Goal: Task Accomplishment & Management: Complete application form

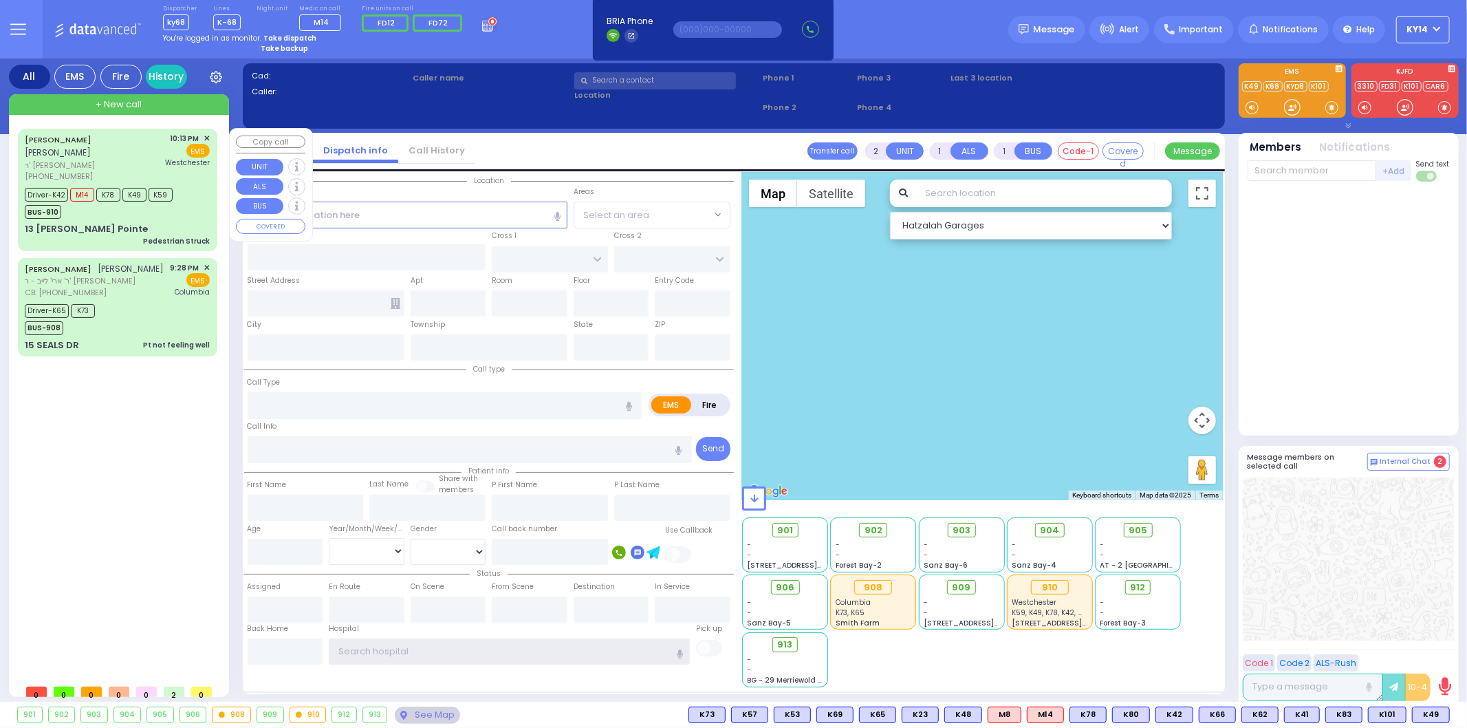
type input "ky14"
click at [133, 154] on div "[PERSON_NAME] ר' [PERSON_NAME] [PHONE_NUMBER] 10:13 PM ✕ EMS" at bounding box center [117, 158] width 185 height 50
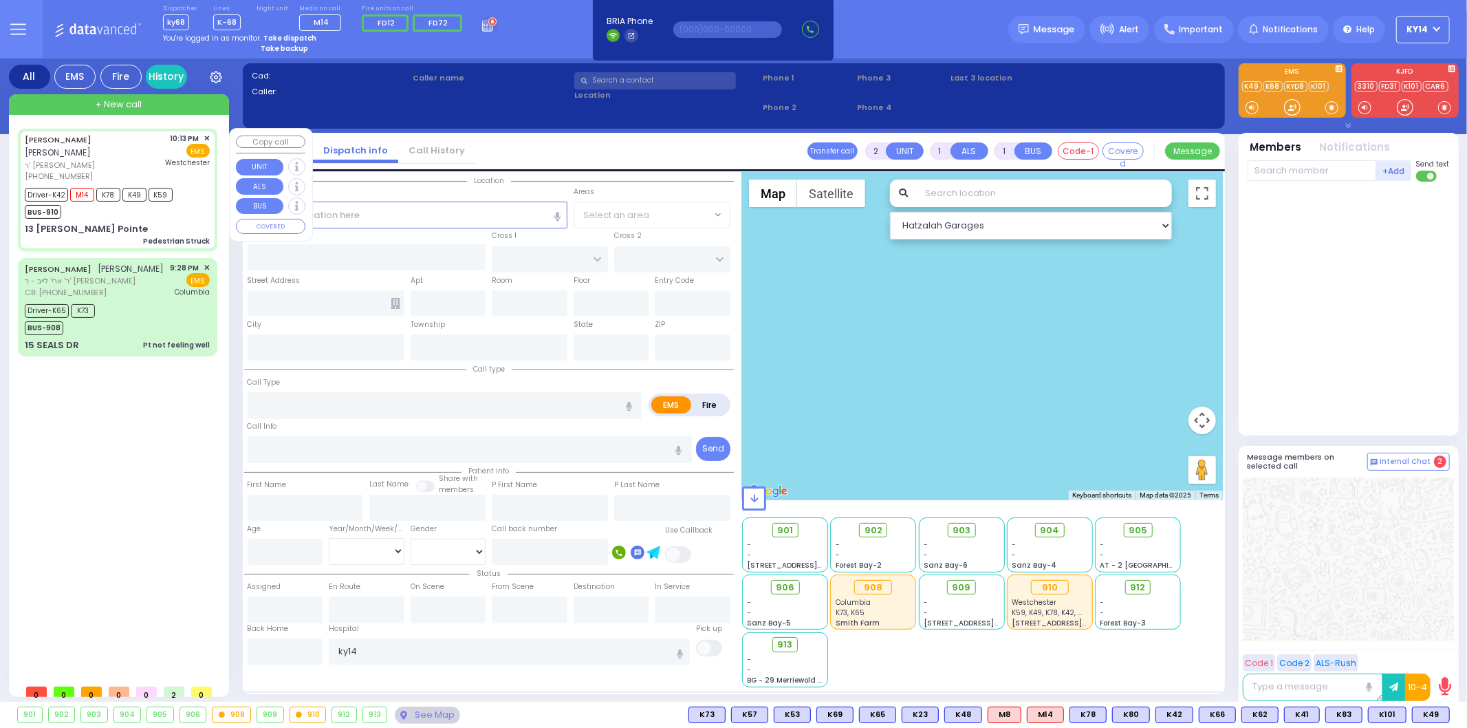
type input "6"
select select
type input "Pedestrian Struck"
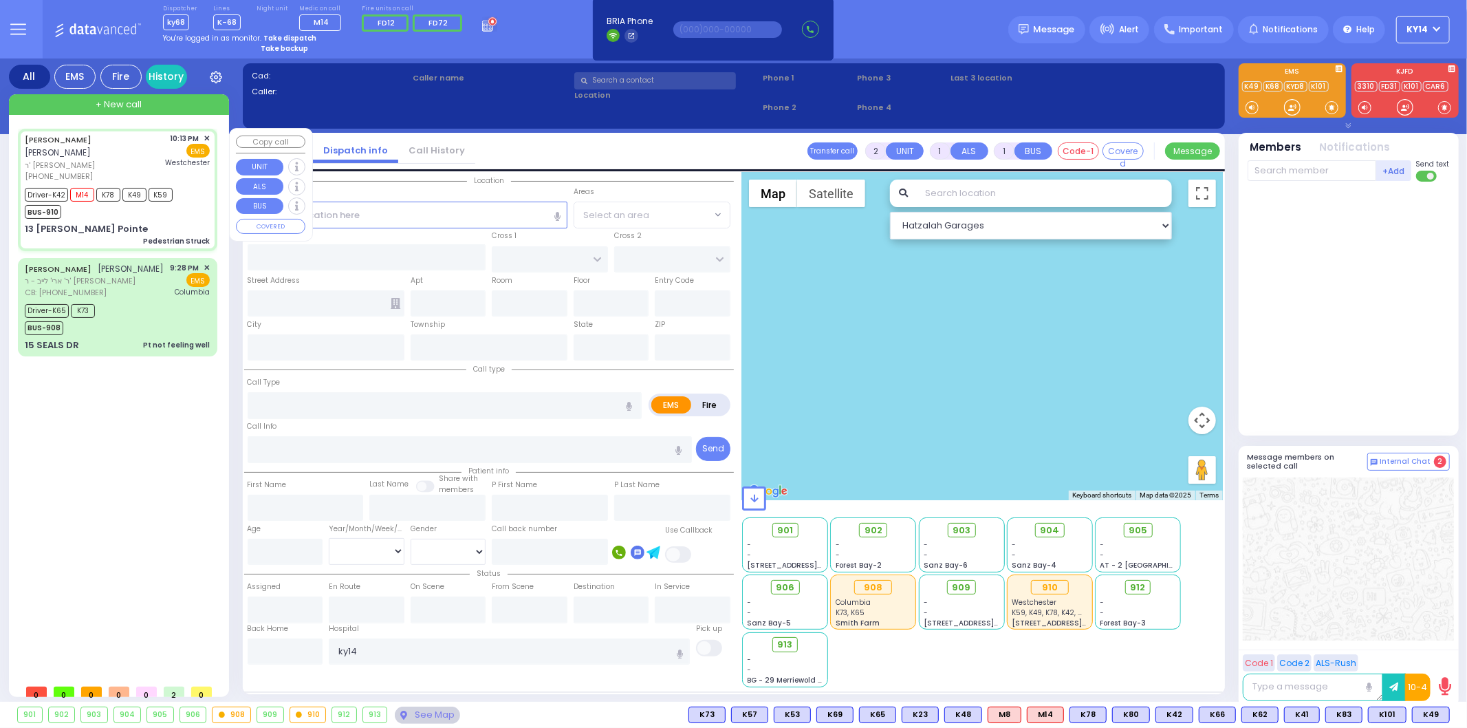
radio input "true"
type input "[PERSON_NAME]"
type input "JERMIASH"
type input "Yehuda"
type input "[DEMOGRAPHIC_DATA]"
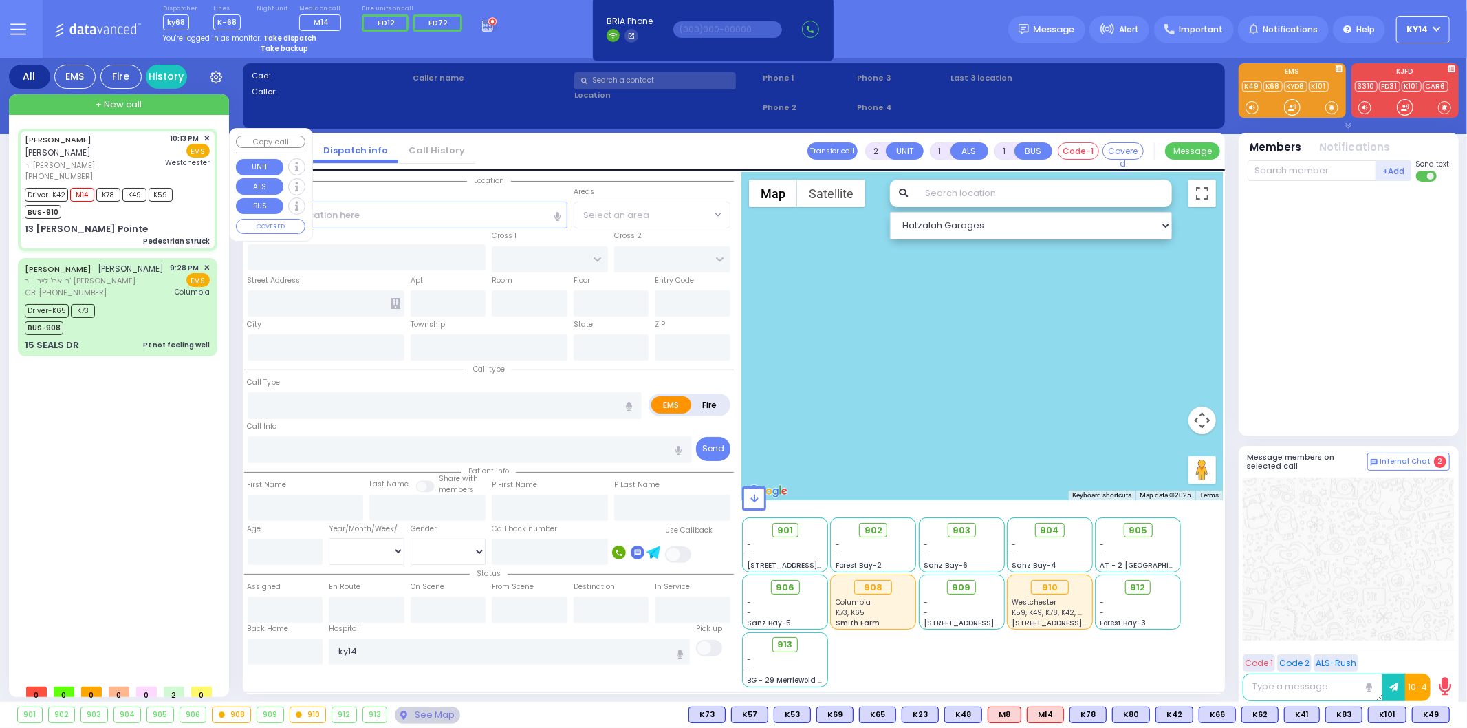
type input "16"
select select "Year"
select select "[DEMOGRAPHIC_DATA]"
type input "22:13"
type input "22:15"
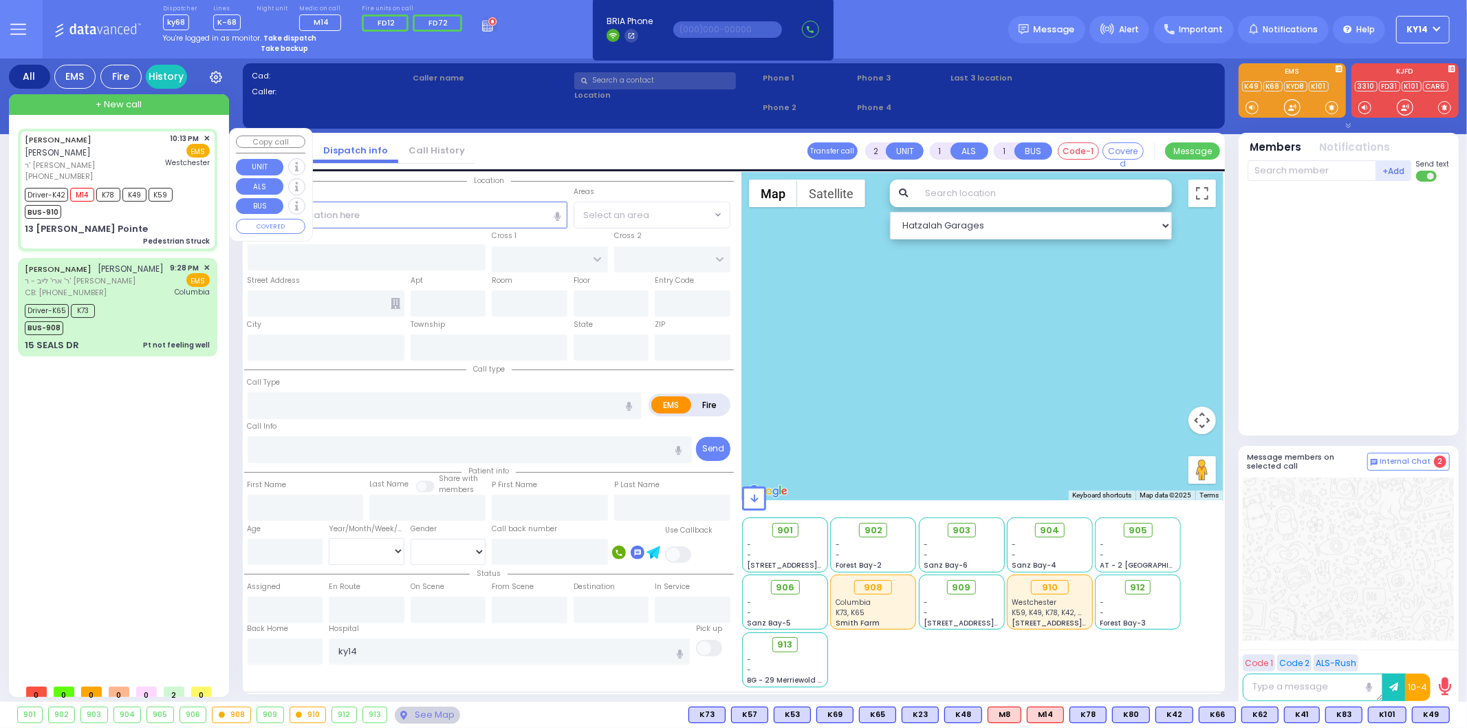
type input "22:16"
type input "22:36"
type input "[GEOGRAPHIC_DATA]-[PERSON_NAME][GEOGRAPHIC_DATA]"
select select "Hatzalah Garages"
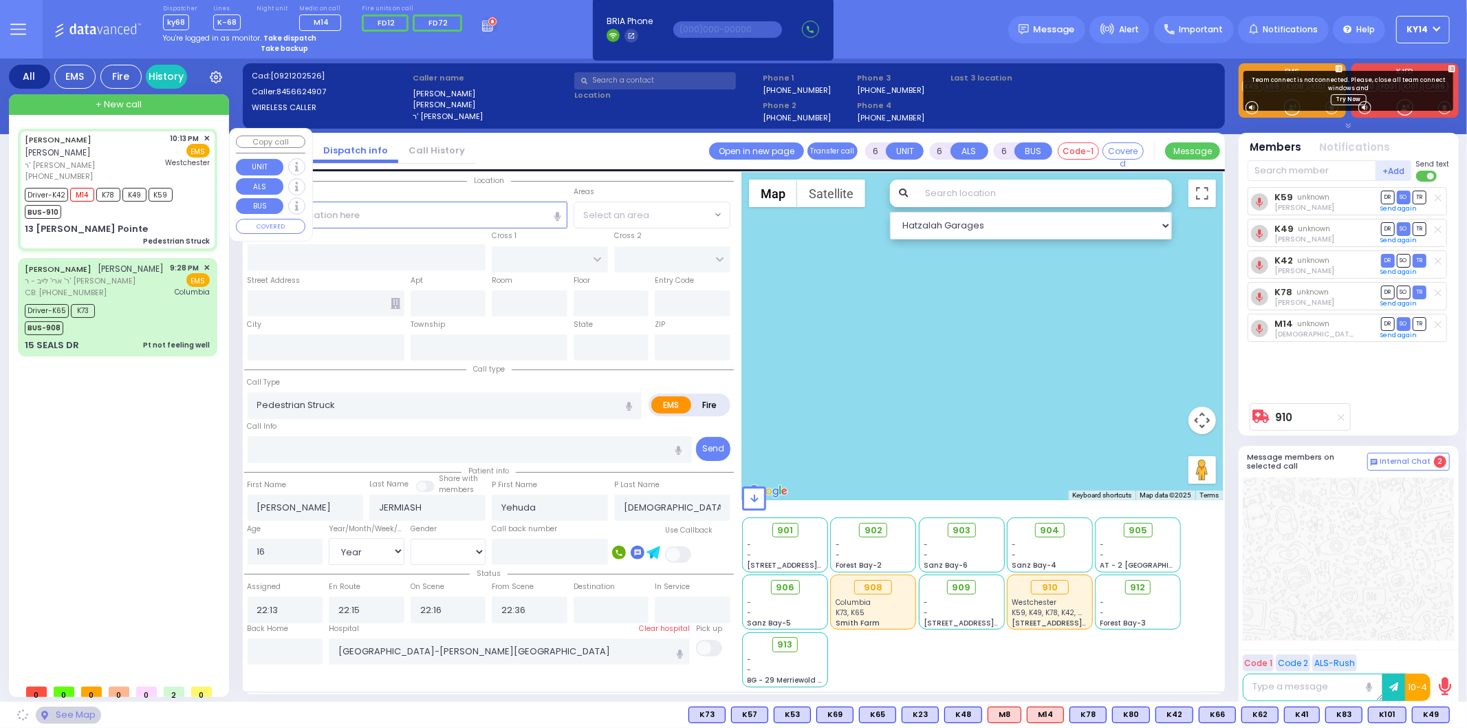
type input "CATSKILL HIGH RAIL"
type input "ALLEGHANY CROSSING"
type input "13 [PERSON_NAME] Pointe"
type input "Monroe"
type input "[US_STATE]"
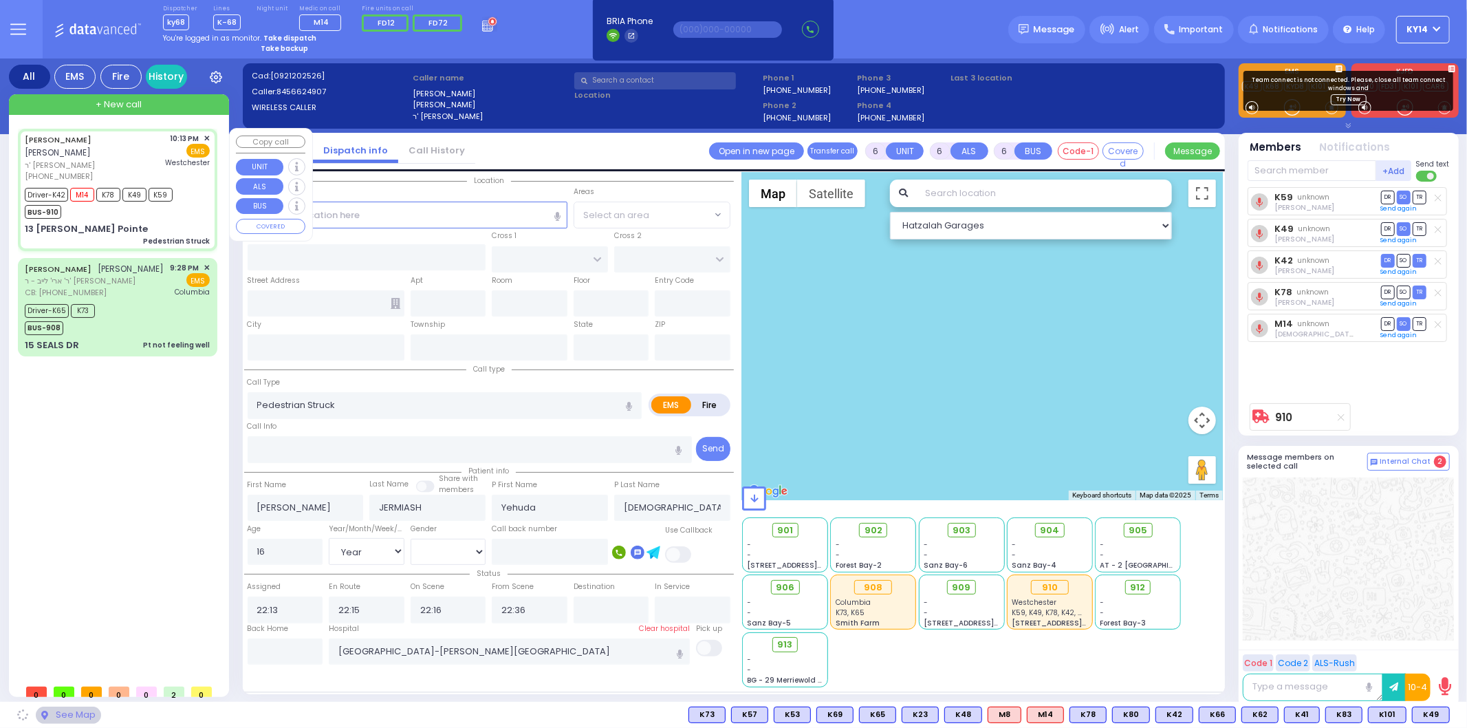
type input "10950"
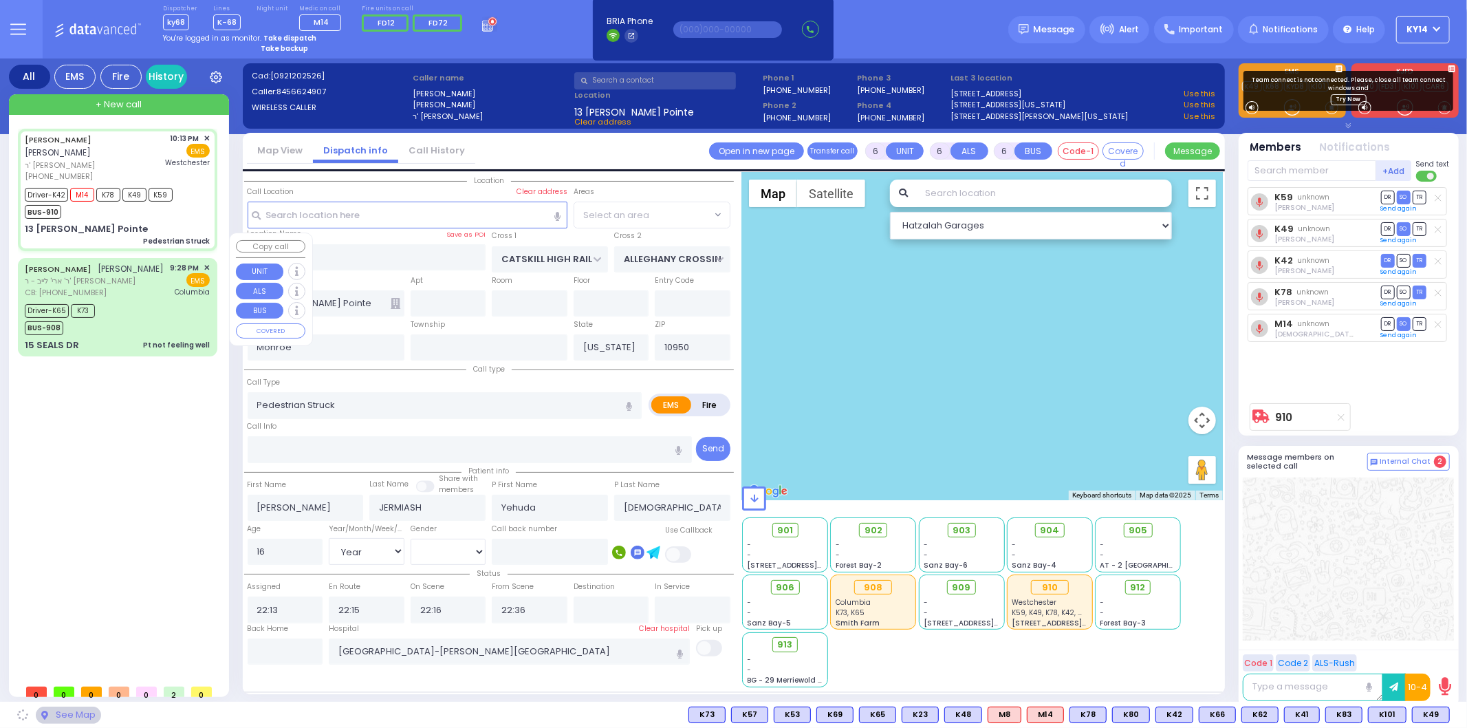
select select "[GEOGRAPHIC_DATA]"
click at [133, 287] on div "CB: [PHONE_NUMBER]" at bounding box center [95, 293] width 140 height 12
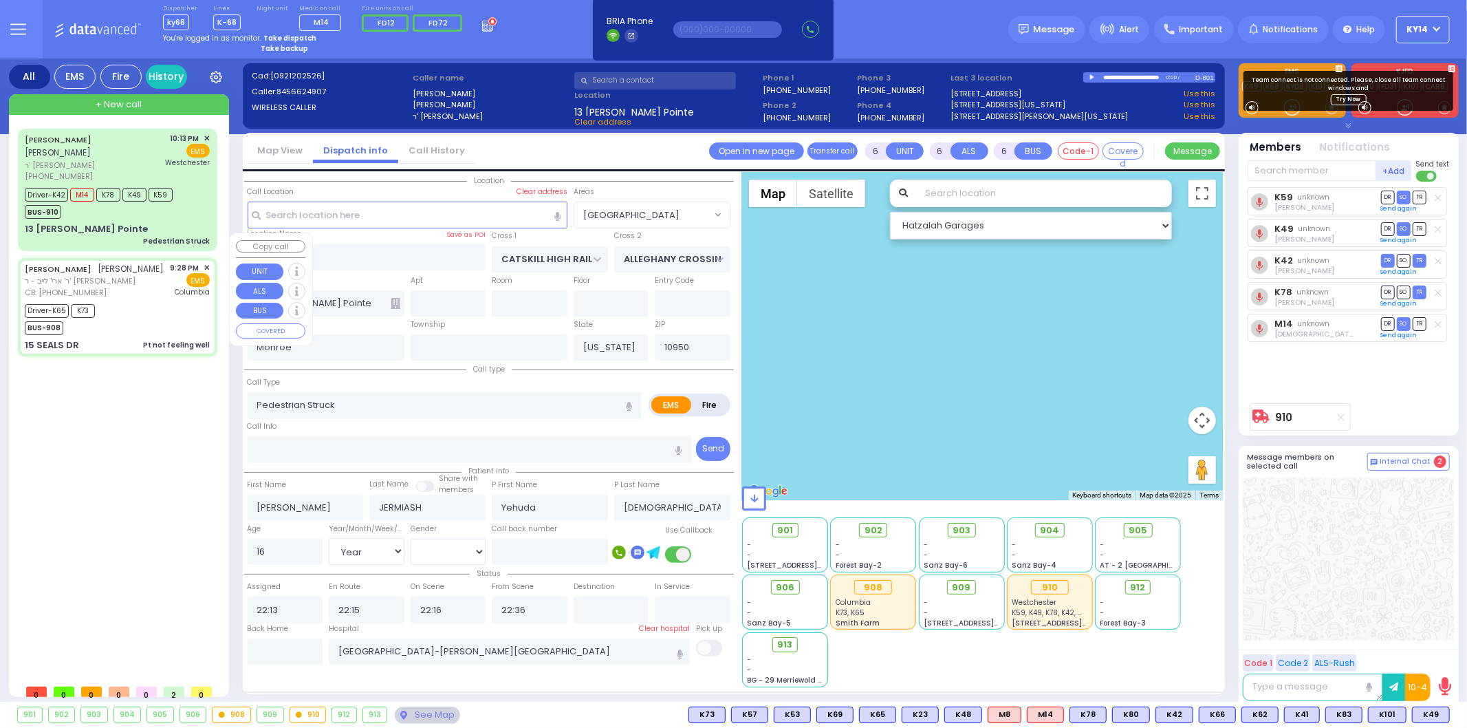
select select
type input "Pt not feeling well"
radio input "true"
type input "[PERSON_NAME]"
type input "WEINER"
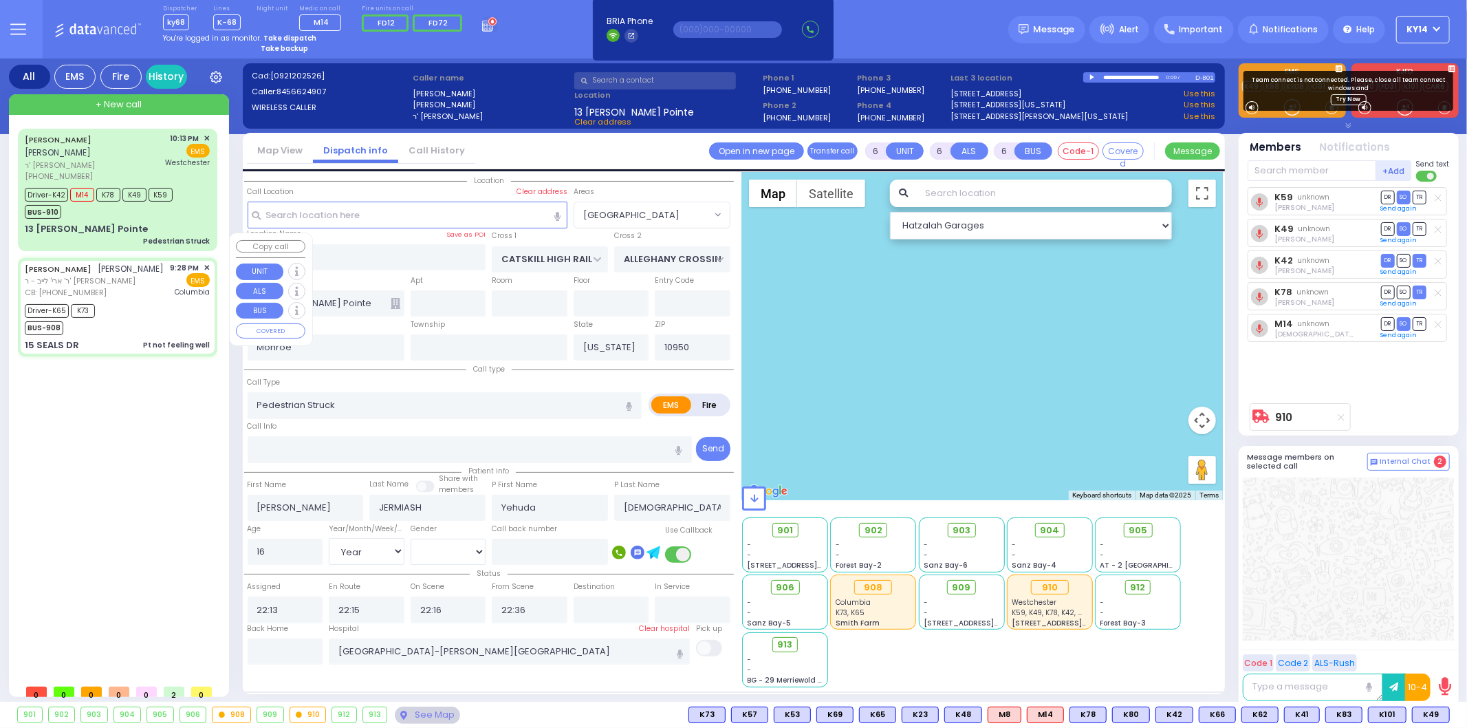
type input "[PERSON_NAME]"
type input "Weiner"
type input "28"
select select "Year"
select select "[DEMOGRAPHIC_DATA]"
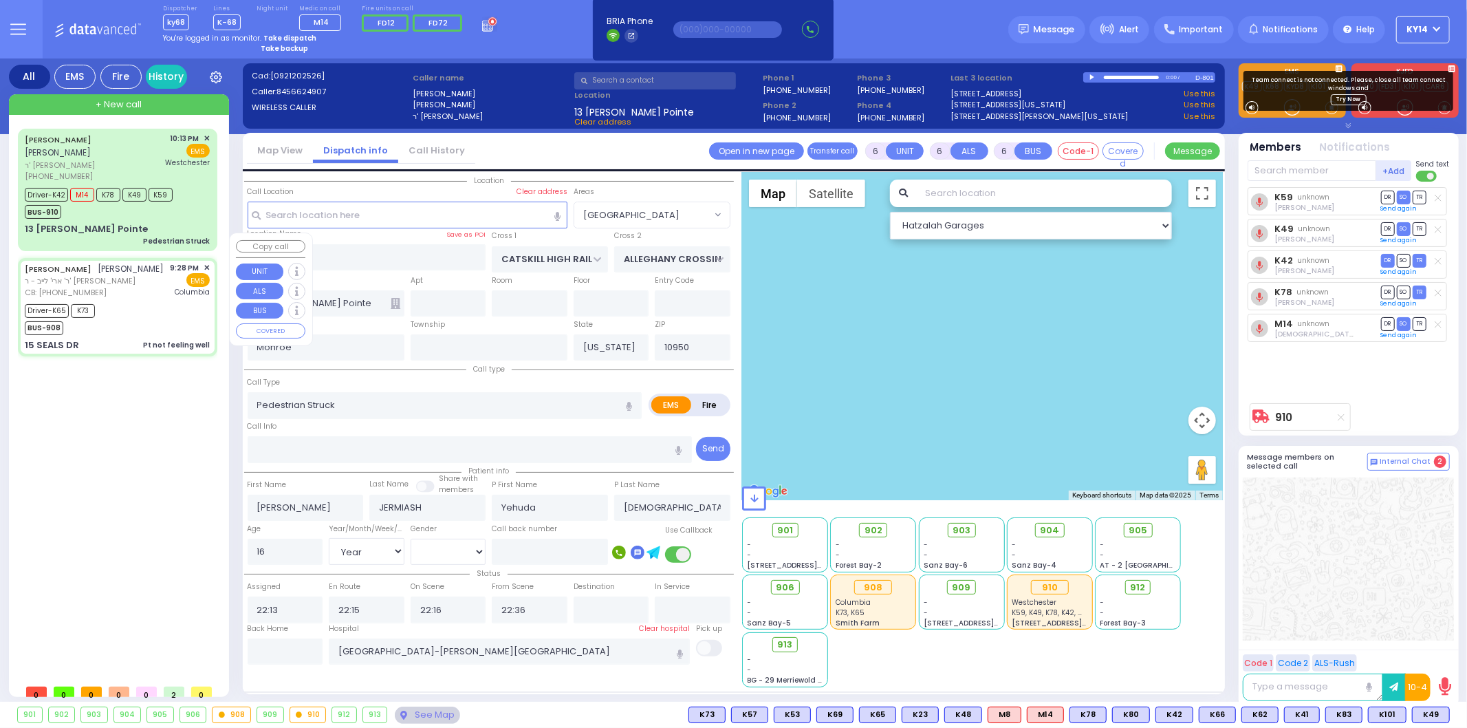
type input "8456371368"
type input "21:28"
type input "21:31"
type input "21:40"
type input "21:58"
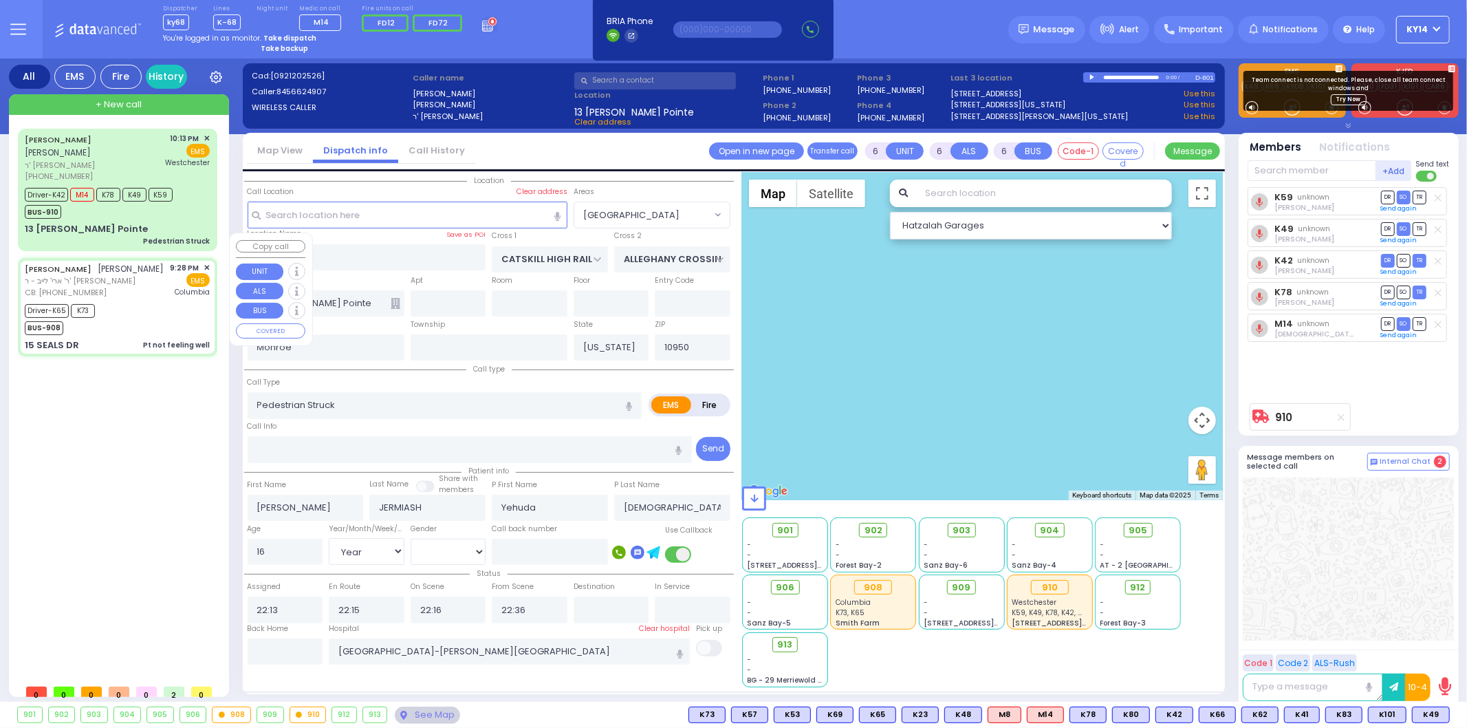
type input "22:40"
type input "22:48"
type input "[US_STATE][GEOGRAPHIC_DATA]- [GEOGRAPHIC_DATA]"
click at [127, 160] on span "ר' [PERSON_NAME]" at bounding box center [93, 166] width 136 height 12
select select "Hatzalah Garages"
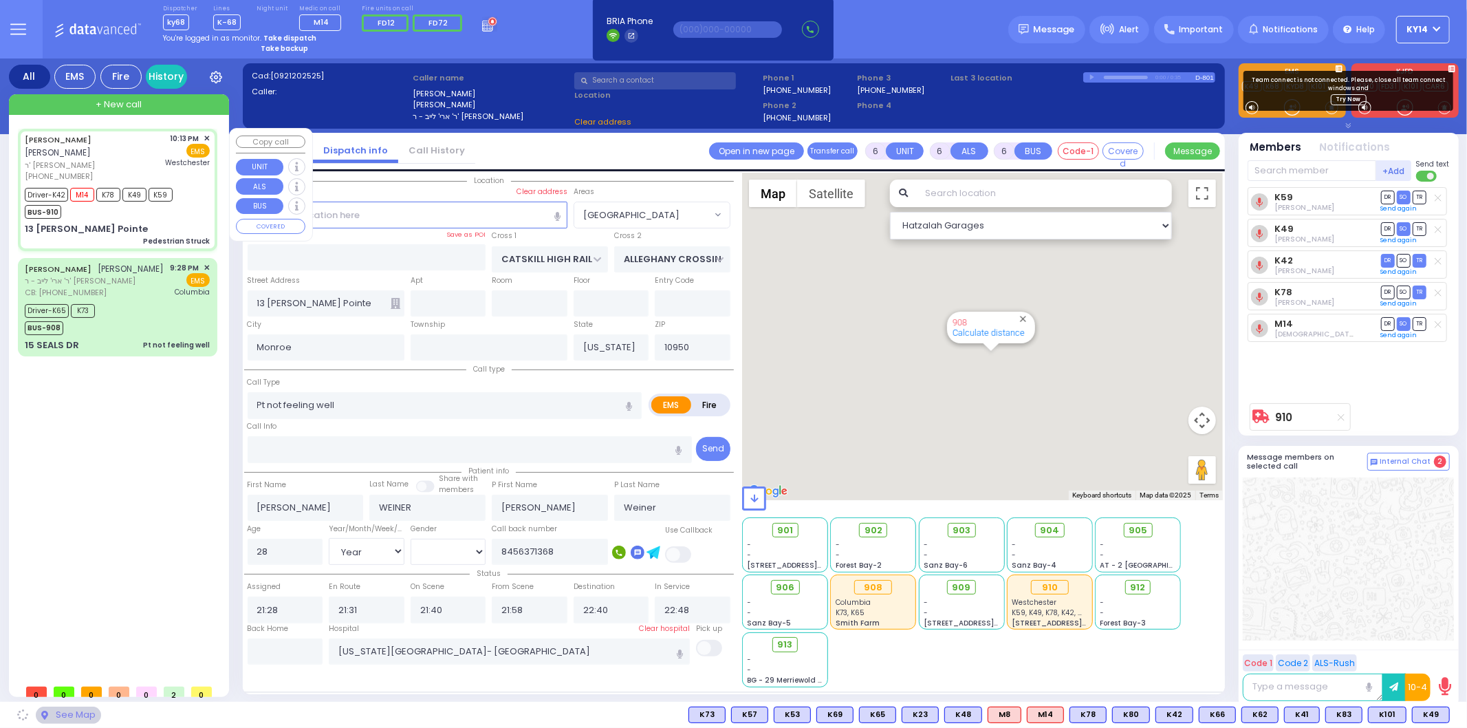
select select
type input "Pedestrian Struck"
radio input "true"
type input "[PERSON_NAME]"
type input "JERMIASH"
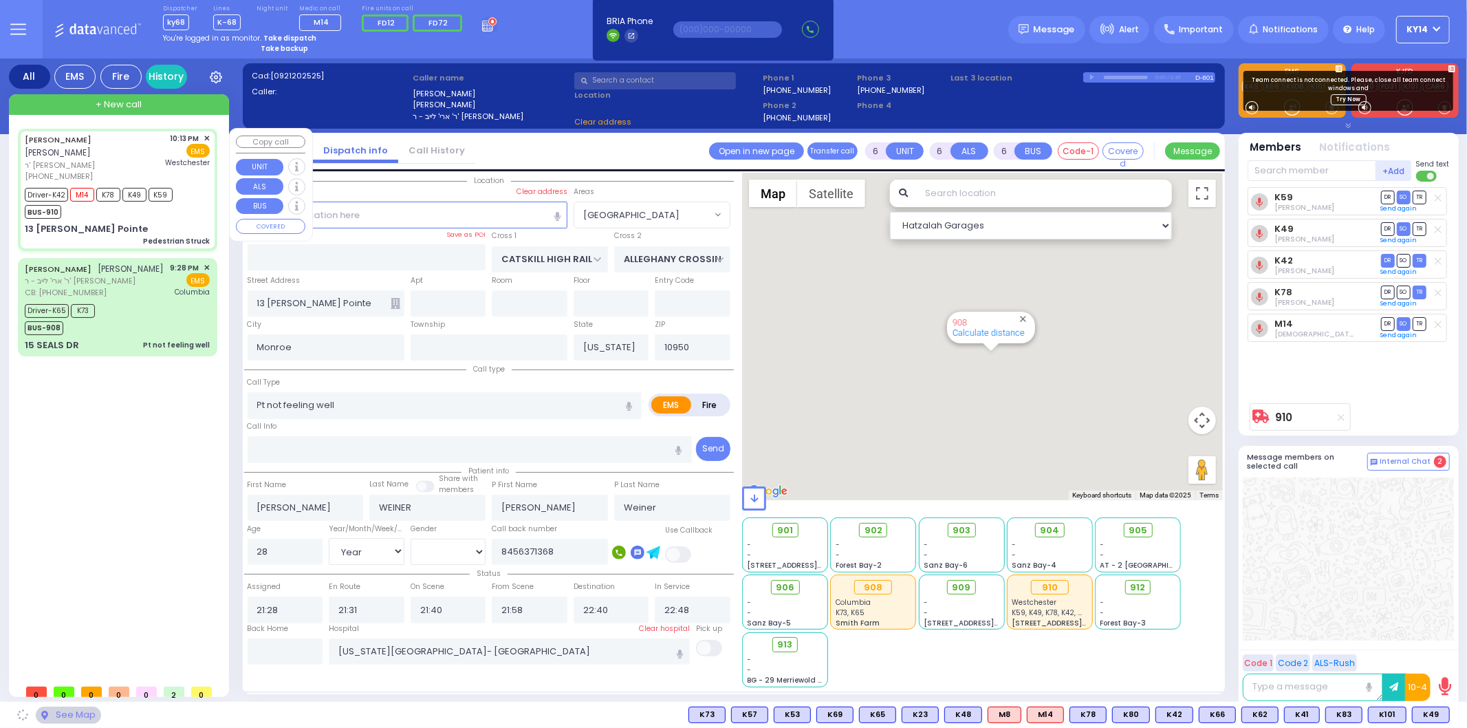
type input "Yehuda"
type input "[DEMOGRAPHIC_DATA]"
type input "16"
select select "Year"
select select "[DEMOGRAPHIC_DATA]"
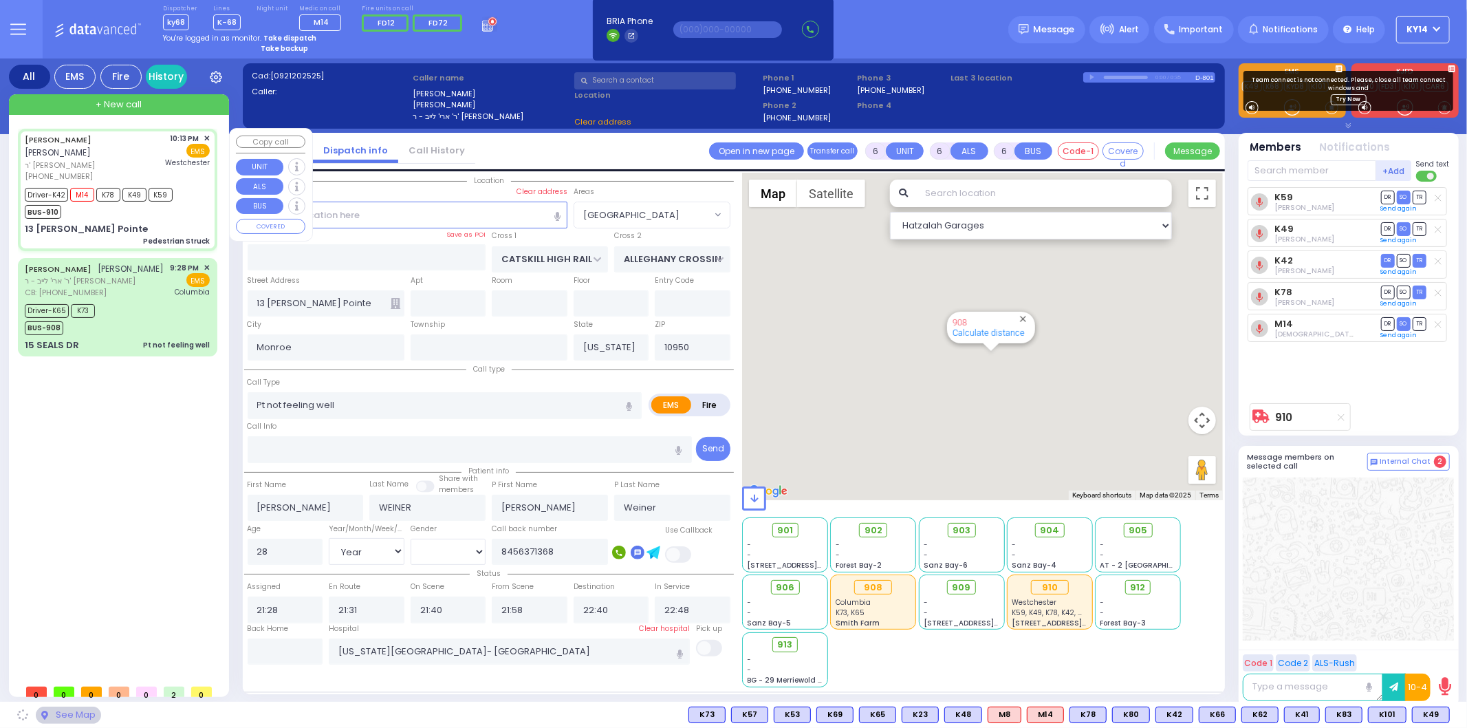
type input "22:13"
type input "22:15"
type input "22:16"
type input "22:36"
type input "[GEOGRAPHIC_DATA]-[PERSON_NAME][GEOGRAPHIC_DATA]"
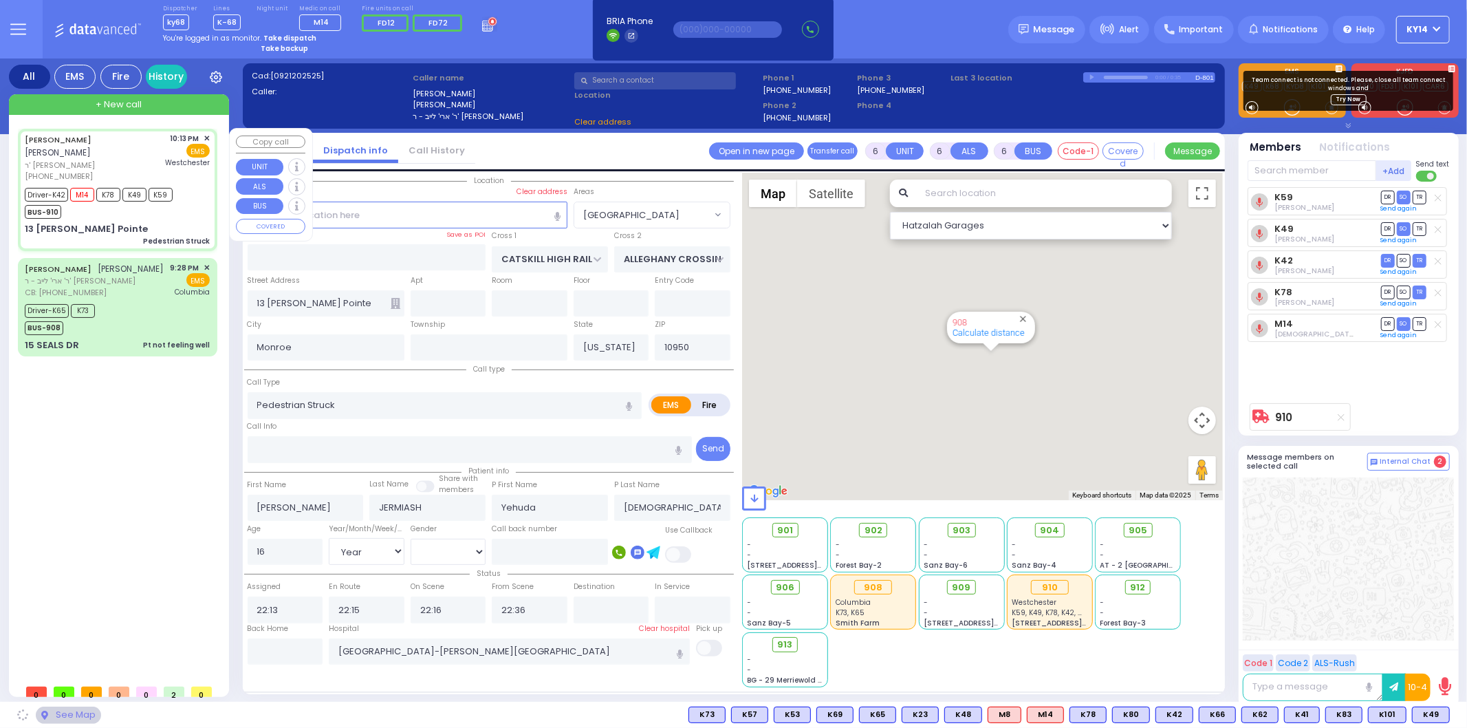
select select "Hatzalah Garages"
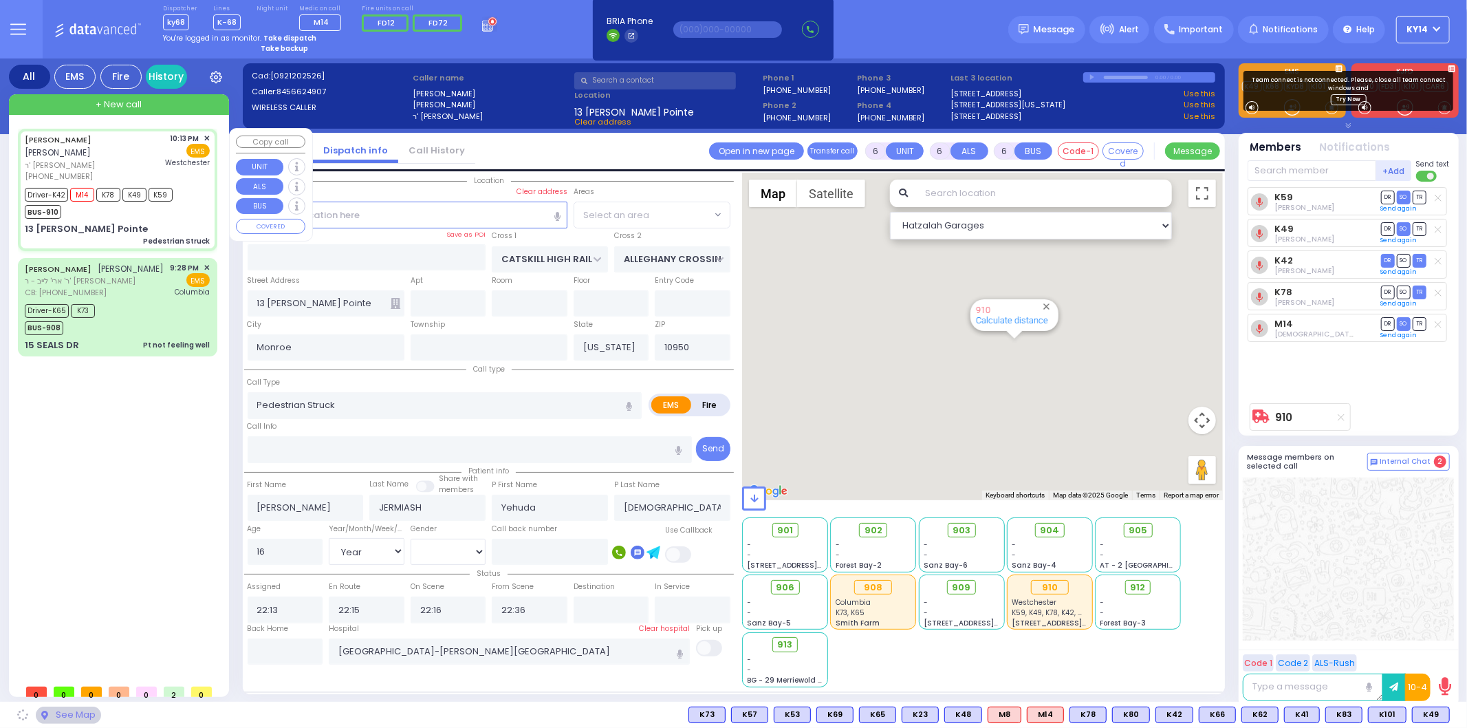
type input "[PERSON_NAME] DR"
type input "FORGE RD"
type input "15 SEALS DR"
type input "CATSKILL HIGH RAIL"
type input "ALLEGHANY CROSSING"
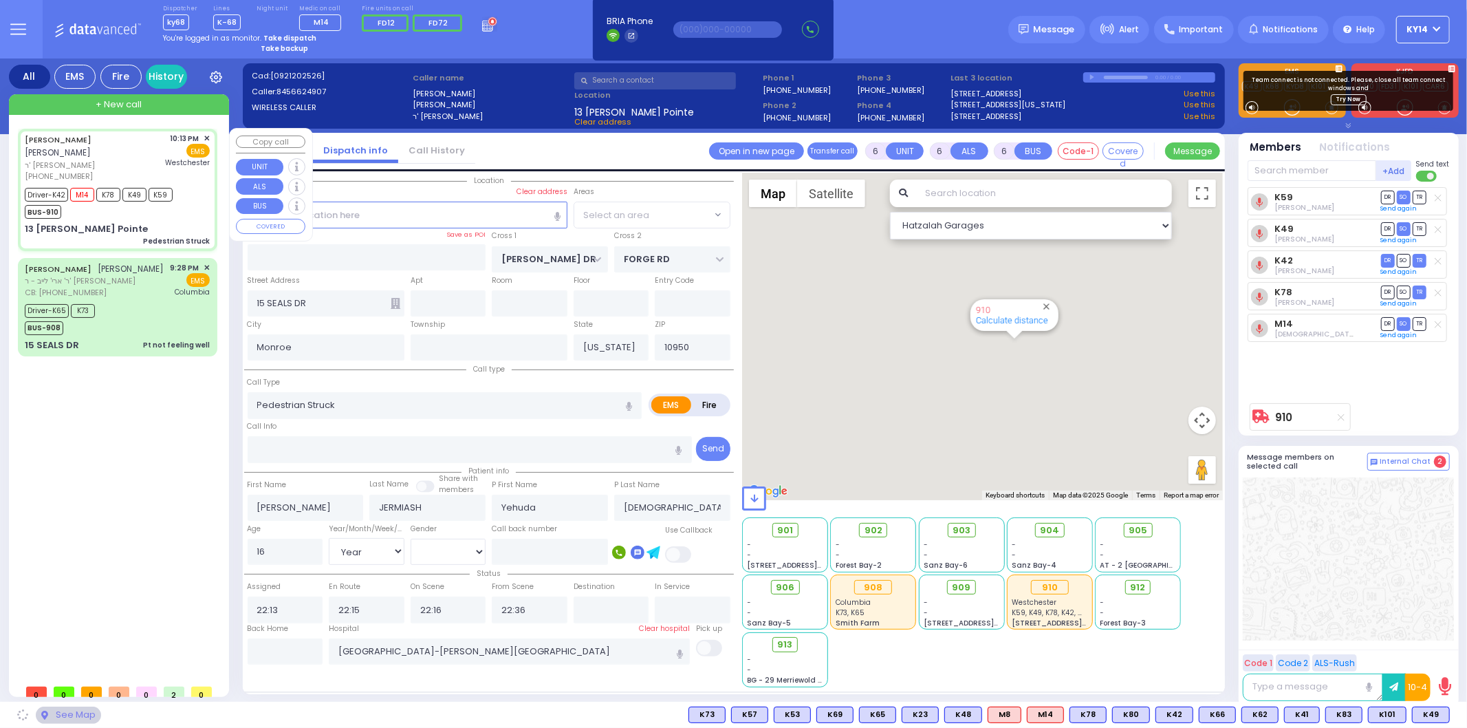
type input "13 [PERSON_NAME] Pointe"
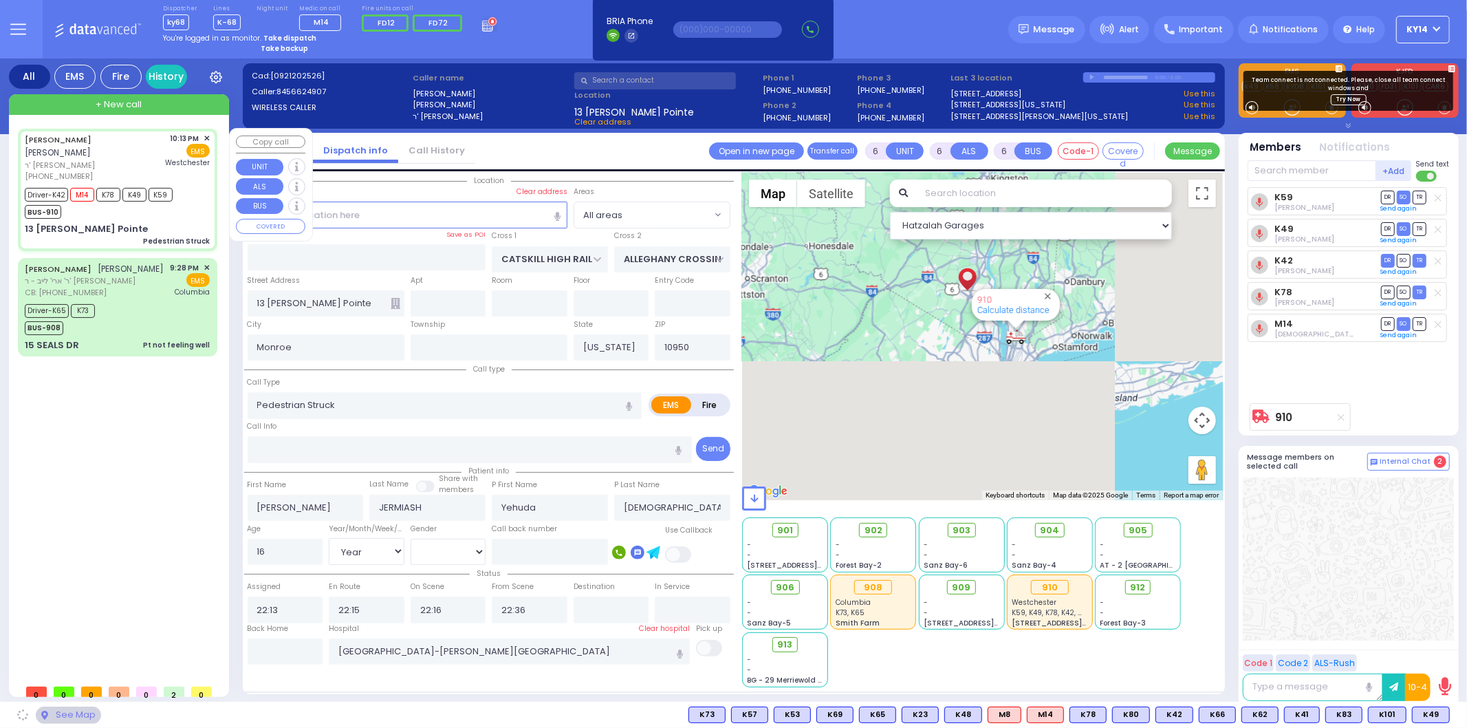
select select "[GEOGRAPHIC_DATA]"
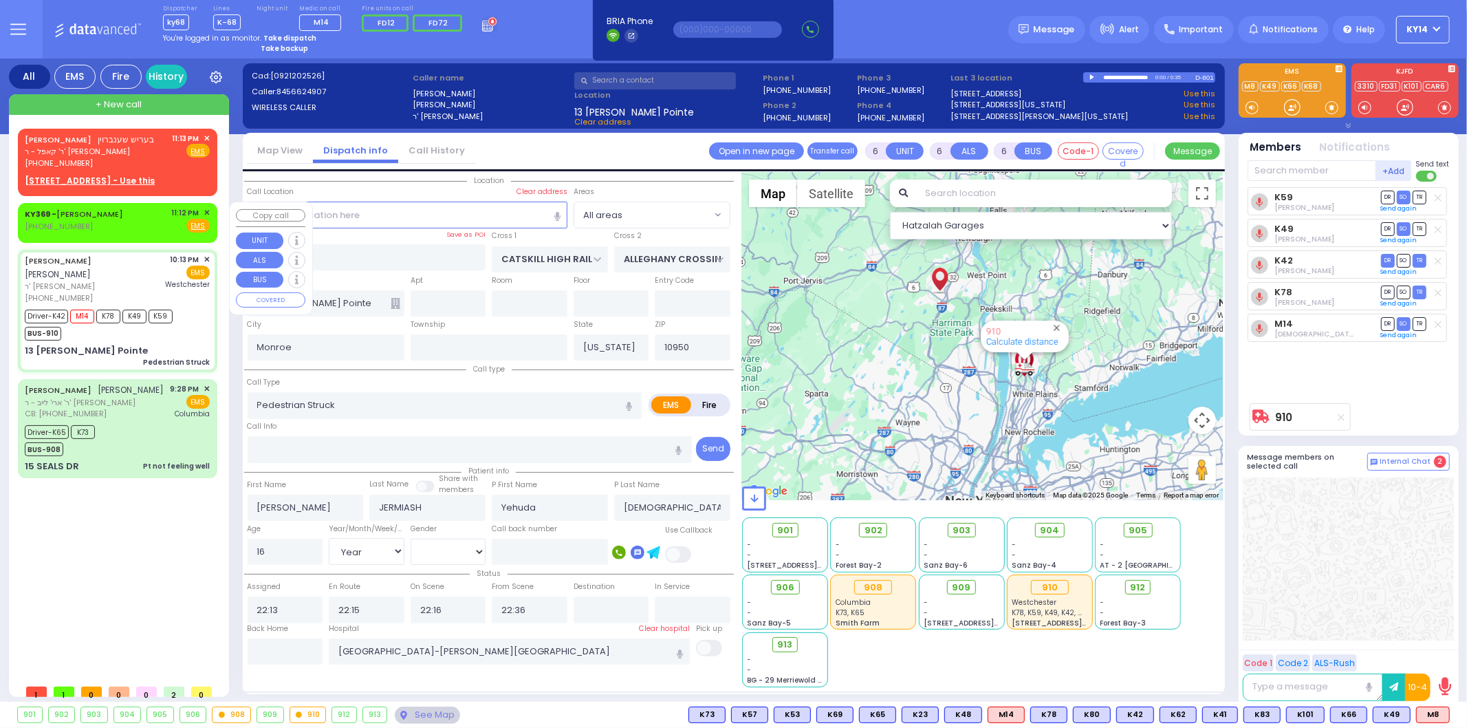
click at [146, 221] on div "KY369 - [PERSON_NAME] [PHONE_NUMBER] 11:12 PM ✕ Fire EMS" at bounding box center [117, 219] width 185 height 25
type input "2"
type input "1"
select select
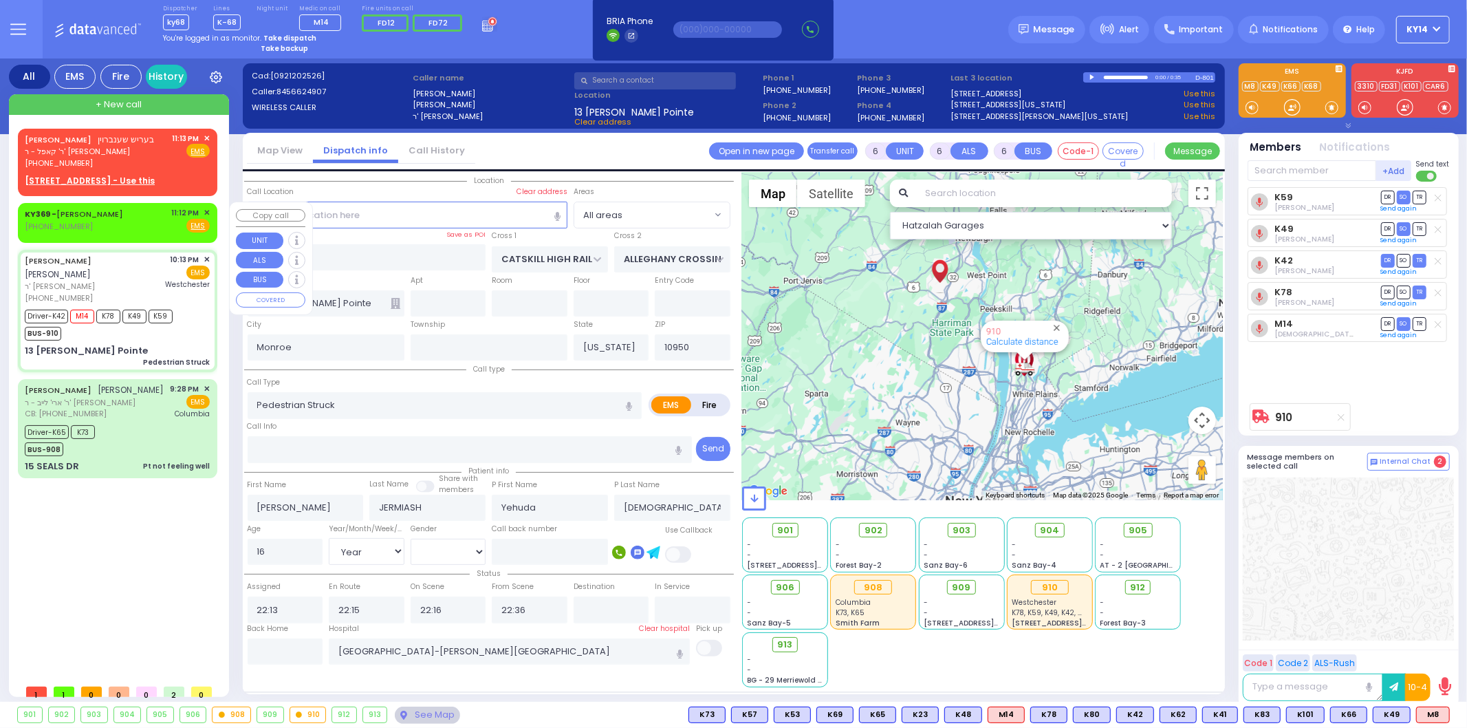
radio input "true"
select select
type input "23:12"
select select "Hatzalah Garages"
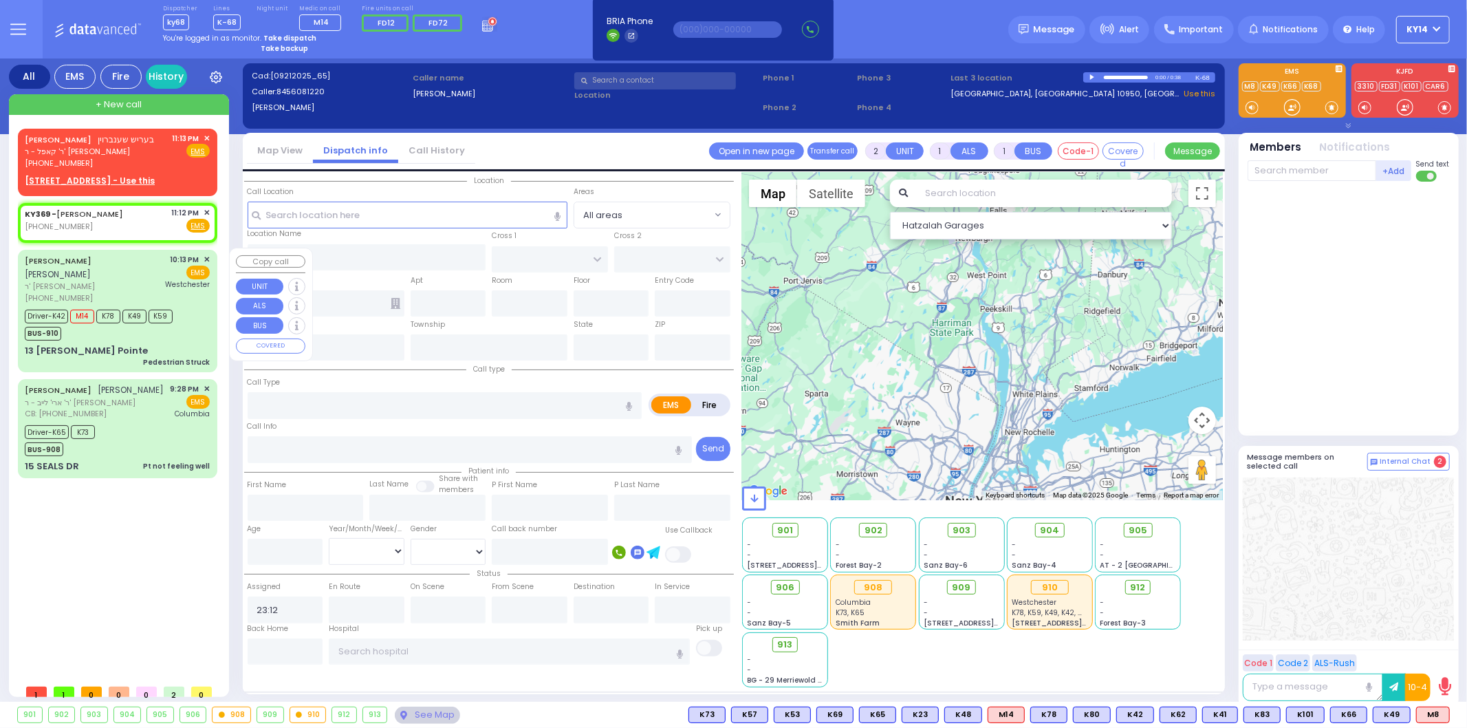
click at [149, 270] on div "[PERSON_NAME] ר' [PERSON_NAME] [PHONE_NUMBER] 10:13 PM ✕ EMS" at bounding box center [117, 279] width 185 height 50
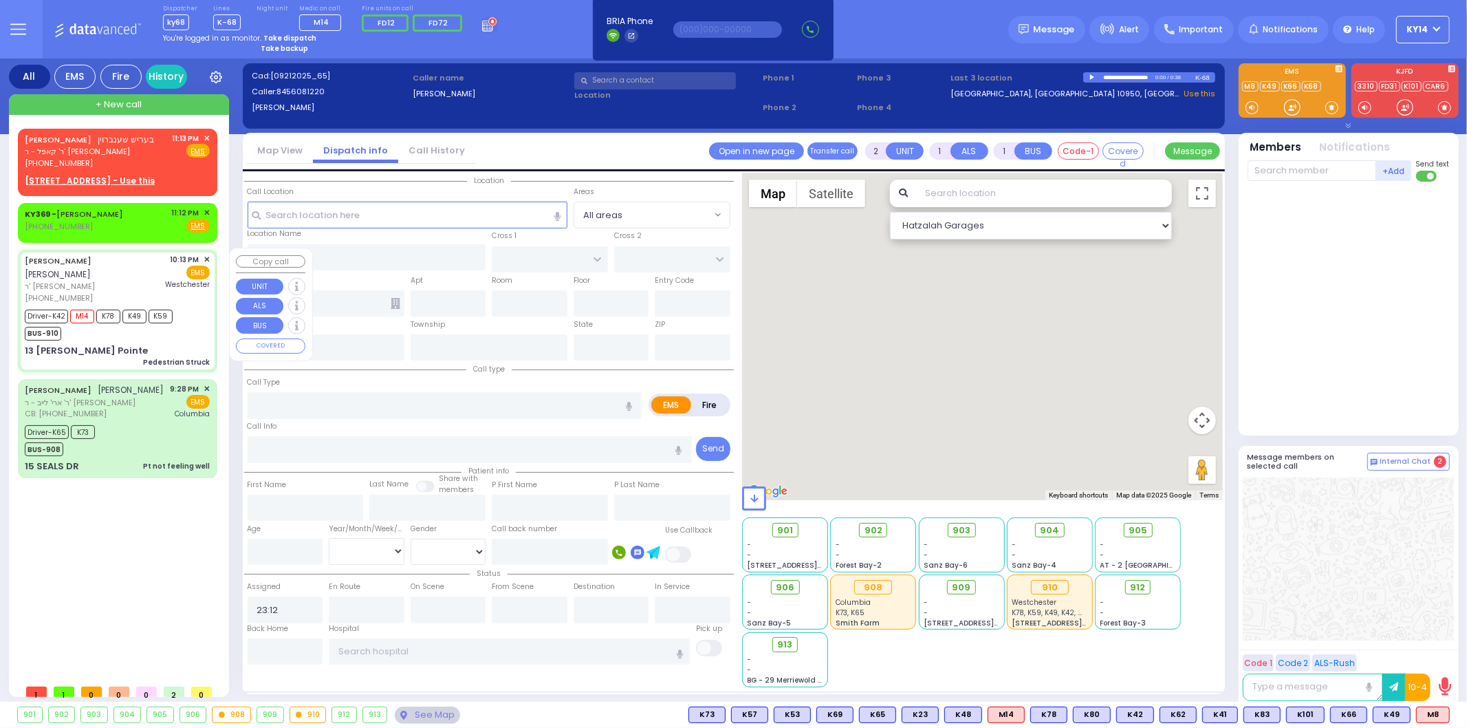
type input "6"
select select
type input "Pedestrian Struck"
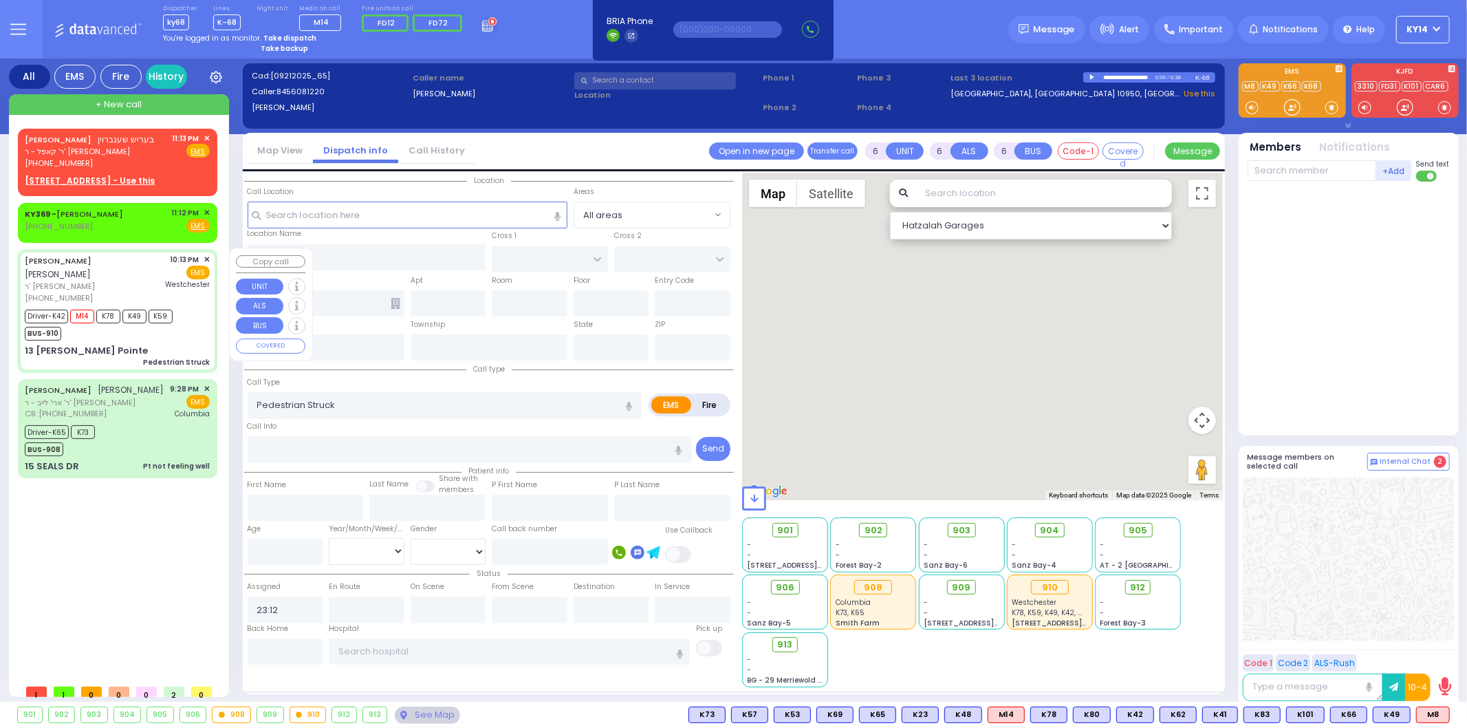
radio input "true"
type input "[PERSON_NAME]"
type input "JERMIASH"
type input "Yehuda"
type input "[DEMOGRAPHIC_DATA]"
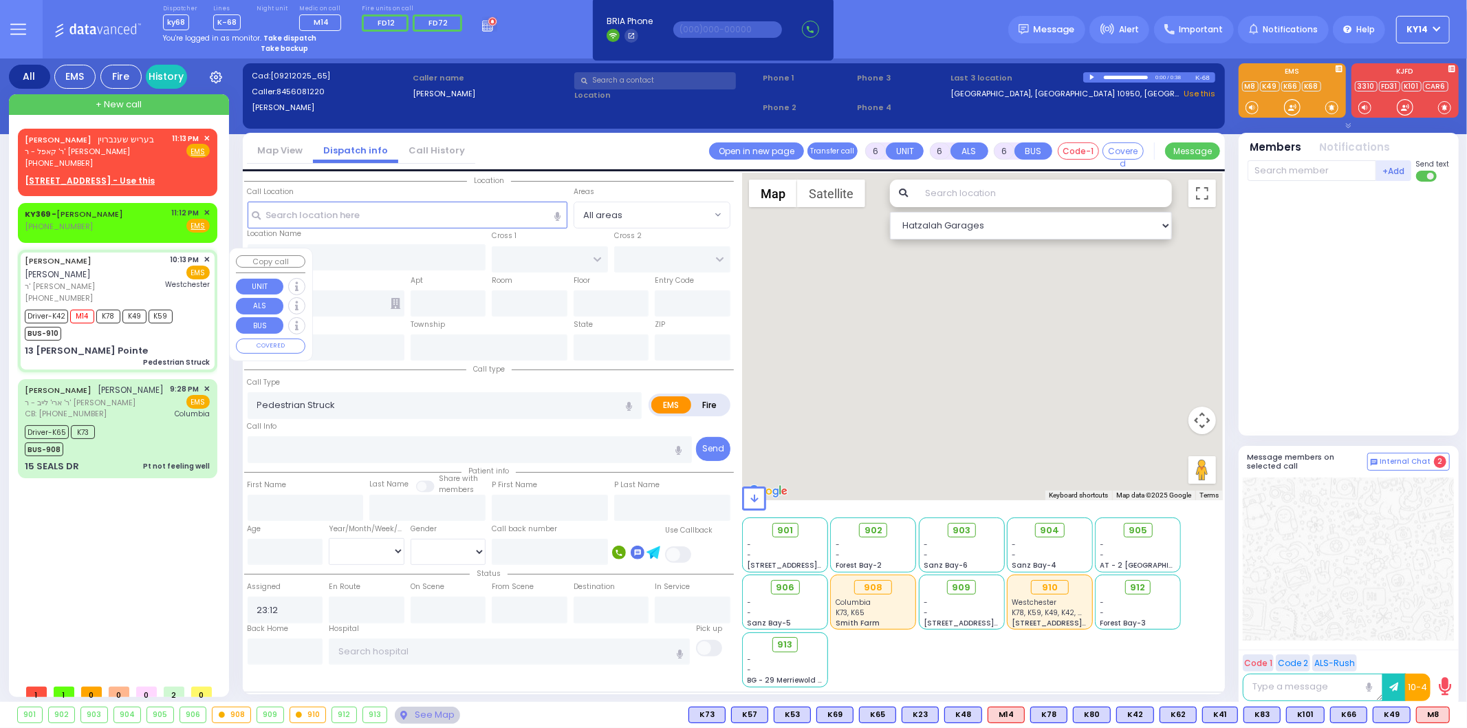
type input "16"
select select "Year"
select select "[DEMOGRAPHIC_DATA]"
type input "22:13"
type input "22:15"
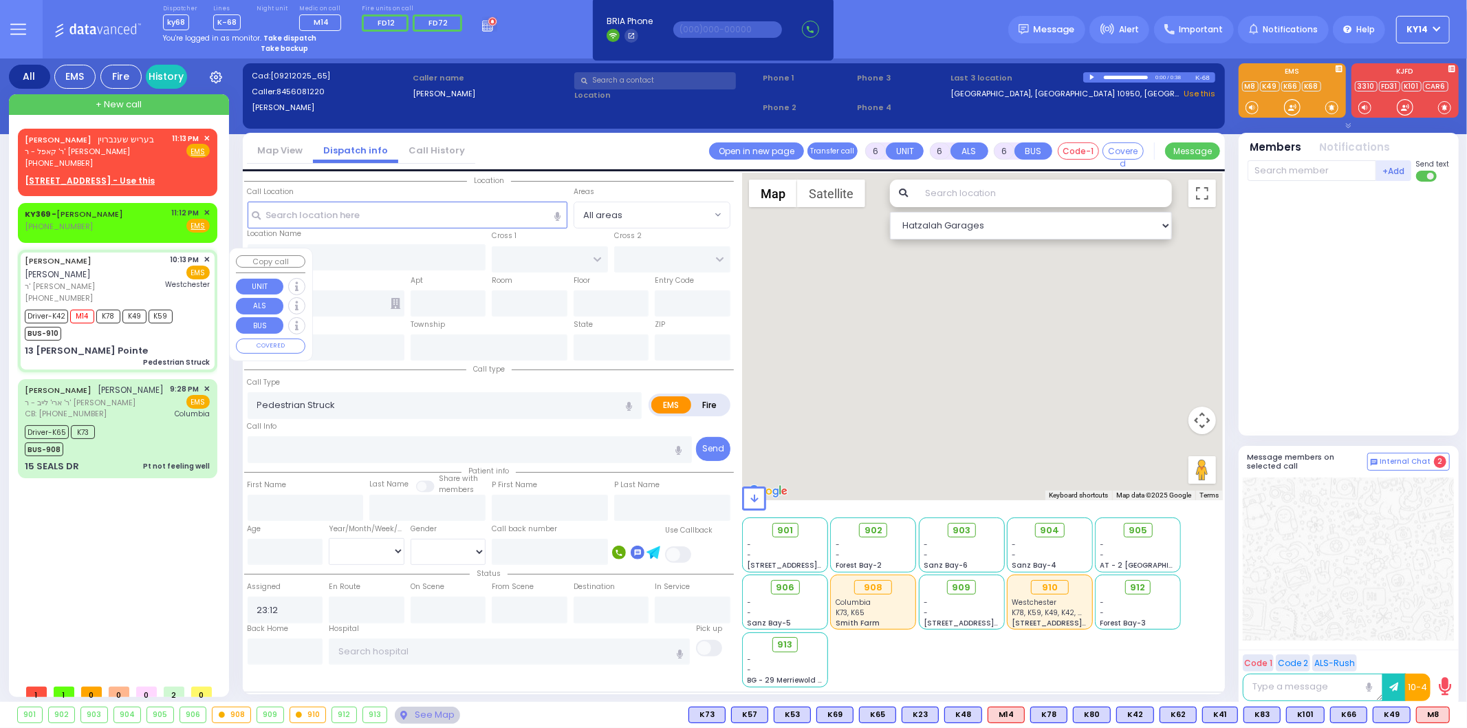
type input "22:16"
type input "22:36"
type input "[GEOGRAPHIC_DATA]-[PERSON_NAME][GEOGRAPHIC_DATA]"
select select "Hatzalah Garages"
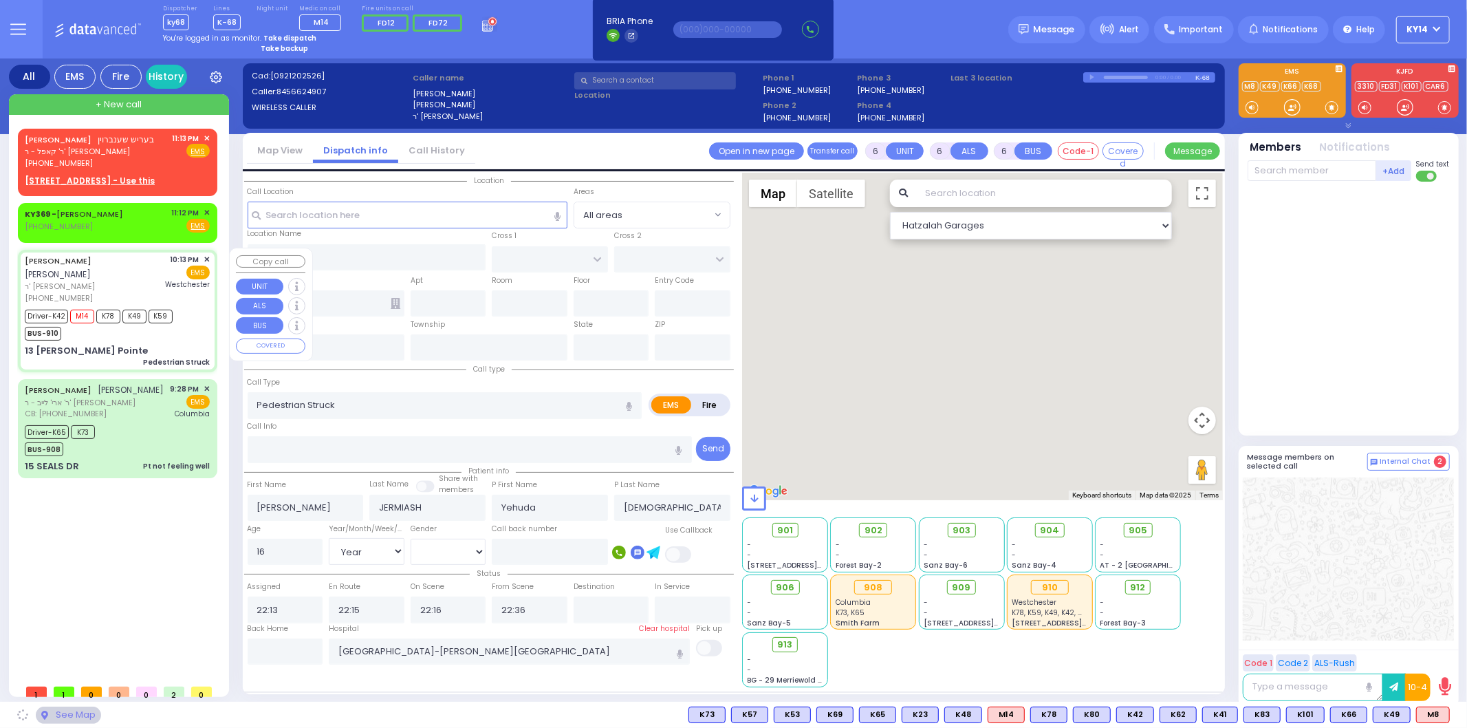
type input "CATSKILL HIGH RAIL"
type input "ALLEGHANY CROSSING"
type input "13 [PERSON_NAME] Pointe"
type input "Monroe"
type input "[US_STATE]"
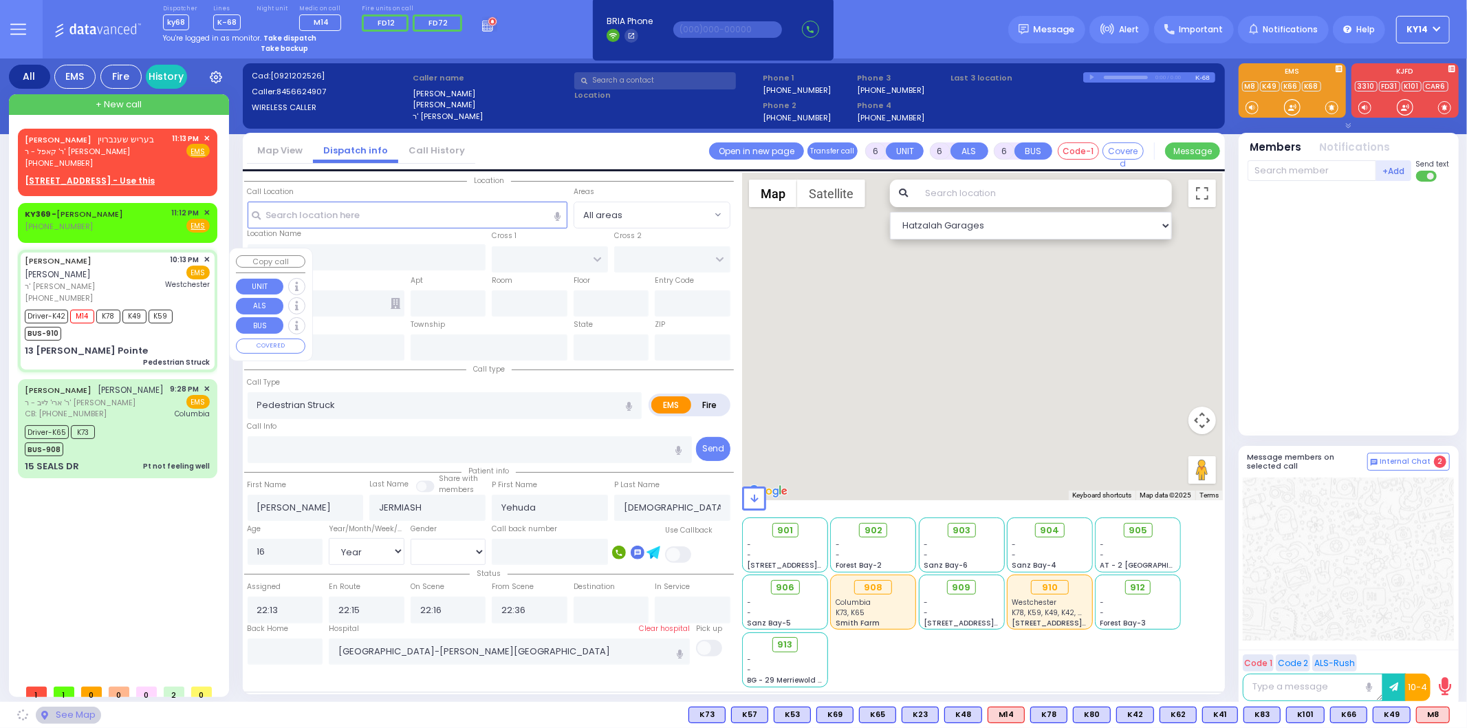
type input "10950"
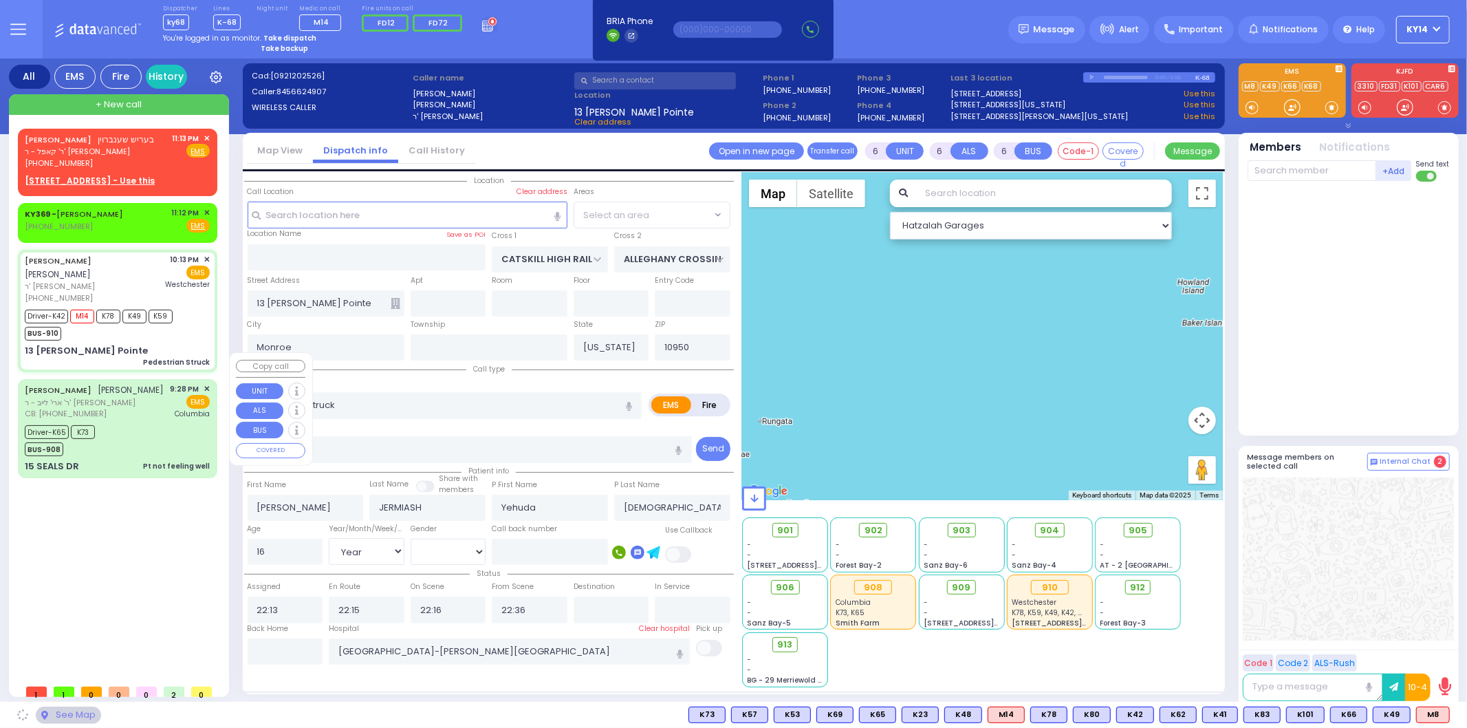
select select "[GEOGRAPHIC_DATA]"
click at [139, 408] on div "CB: [PHONE_NUMBER]" at bounding box center [95, 414] width 140 height 12
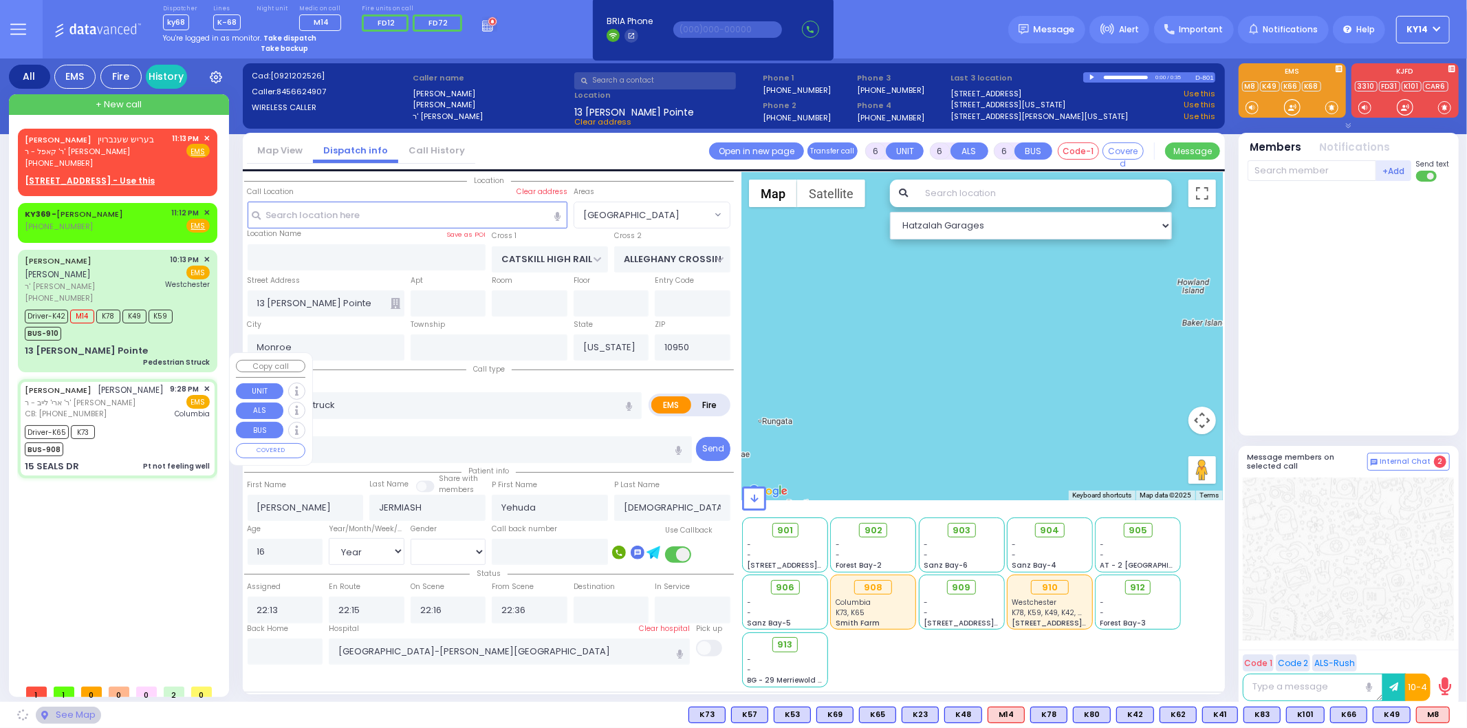
select select
type input "Pt not feeling well"
radio input "true"
type input "[PERSON_NAME]"
type input "WEINER"
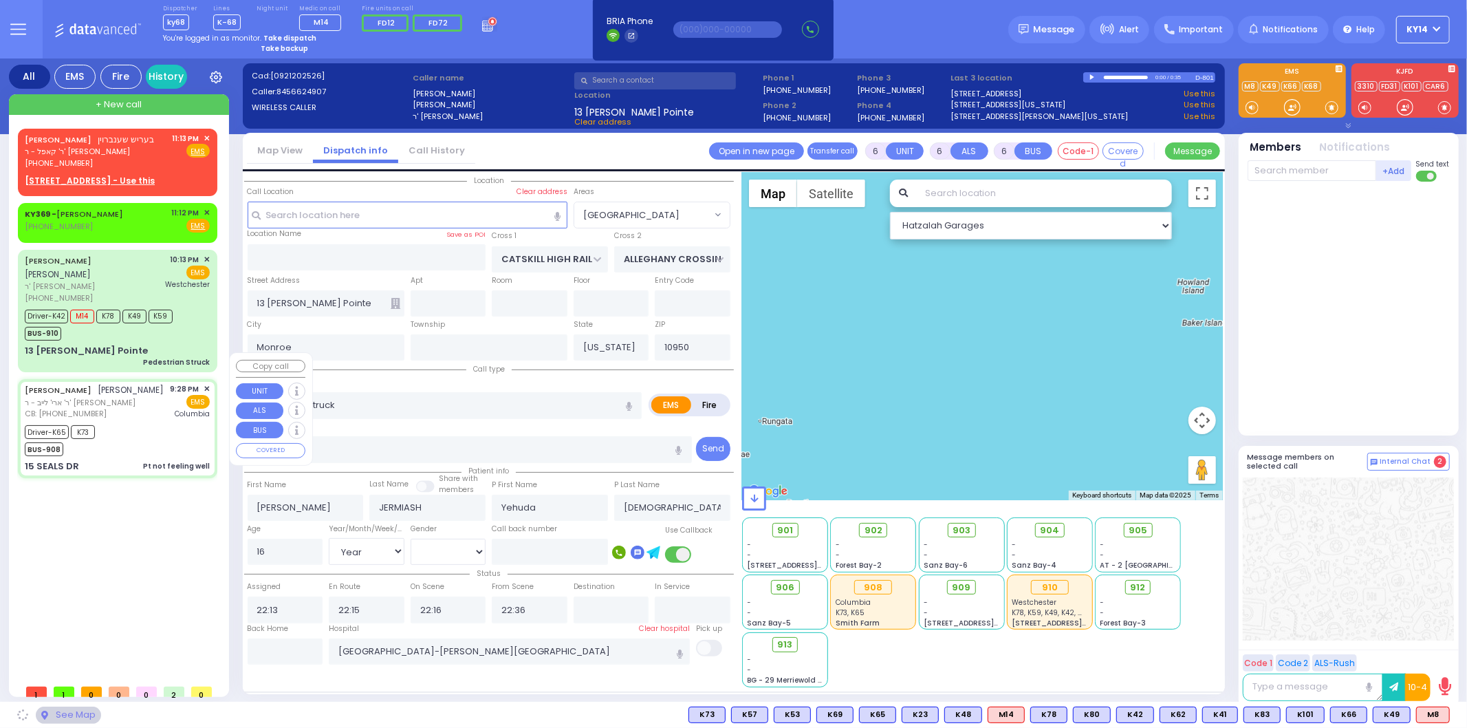
type input "[PERSON_NAME]"
type input "Weiner"
type input "28"
select select "Year"
select select "[DEMOGRAPHIC_DATA]"
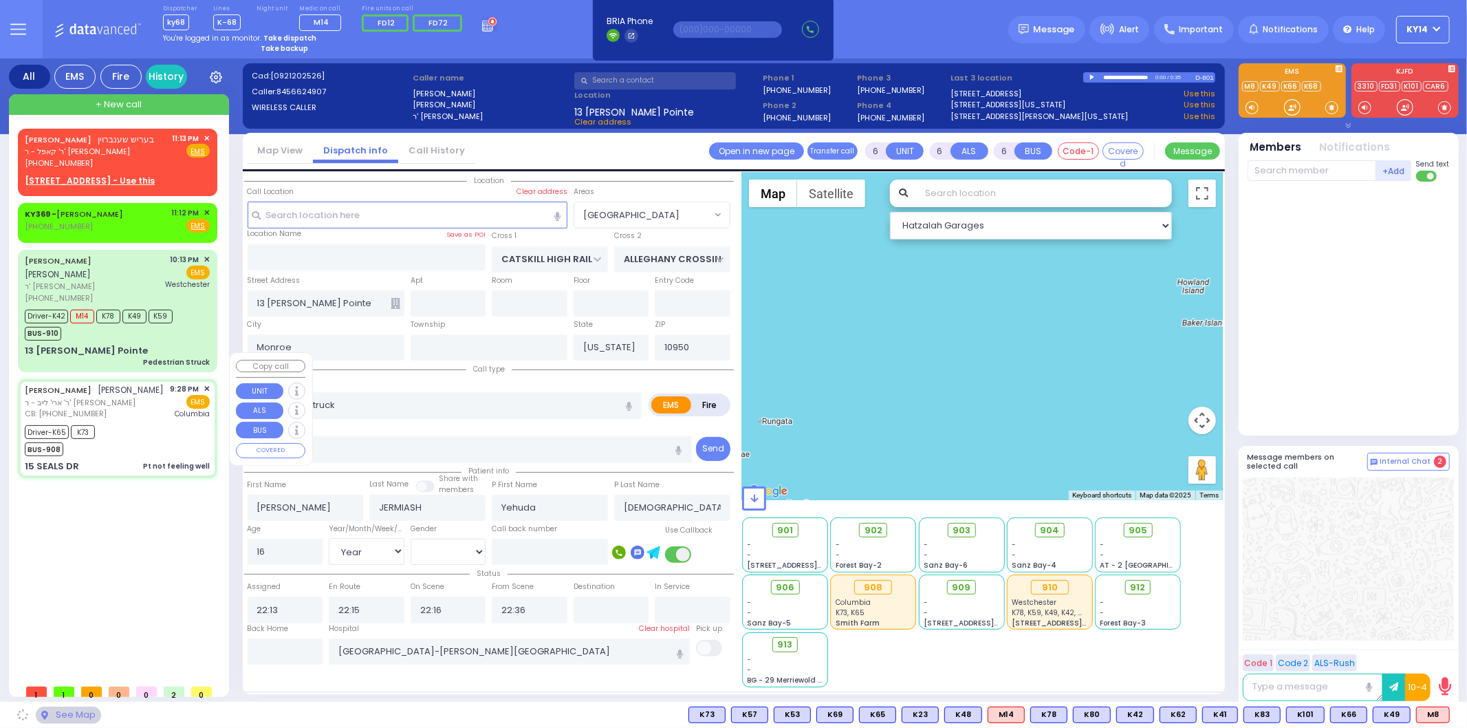
type input "8456371368"
type input "21:28"
type input "21:31"
type input "21:40"
type input "21:58"
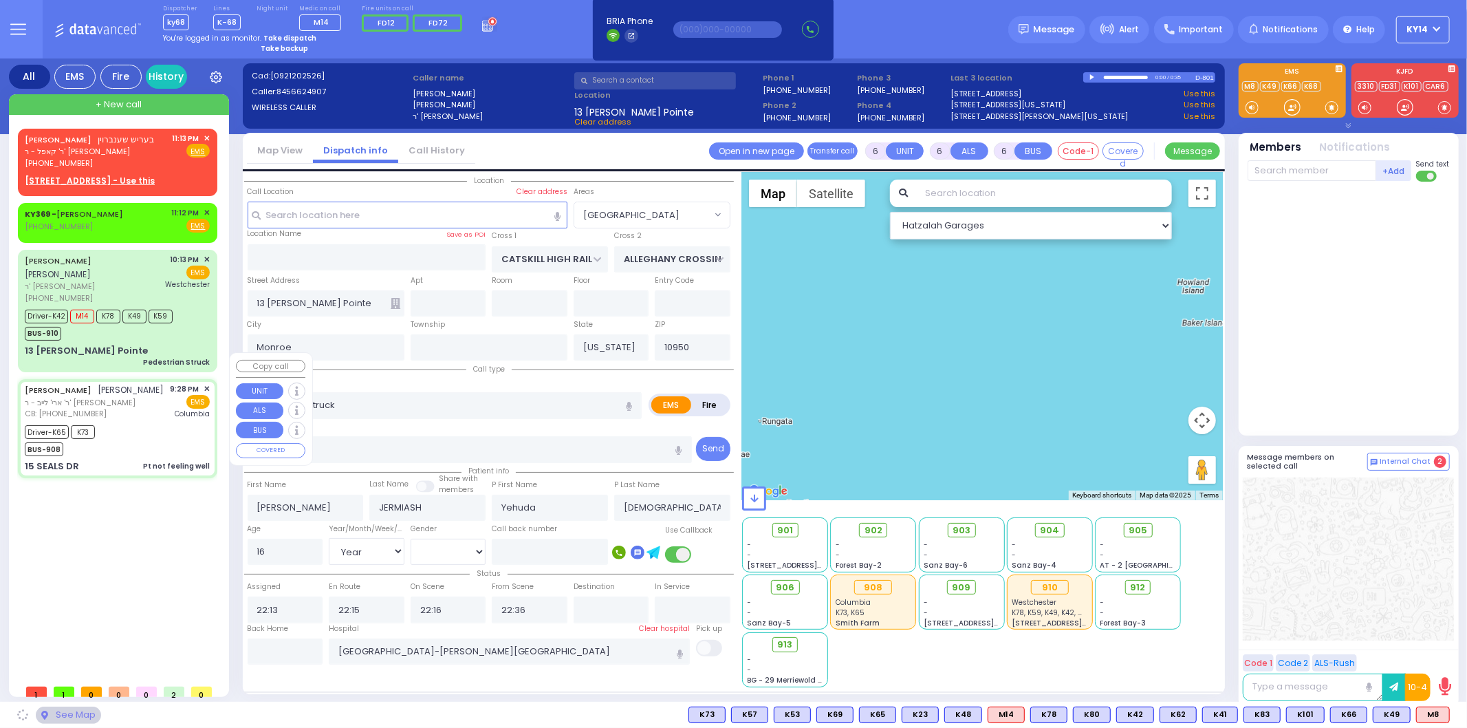
type input "22:40"
type input "22:48"
type input "[US_STATE][GEOGRAPHIC_DATA]- [GEOGRAPHIC_DATA]"
select select "Hatzalah Garages"
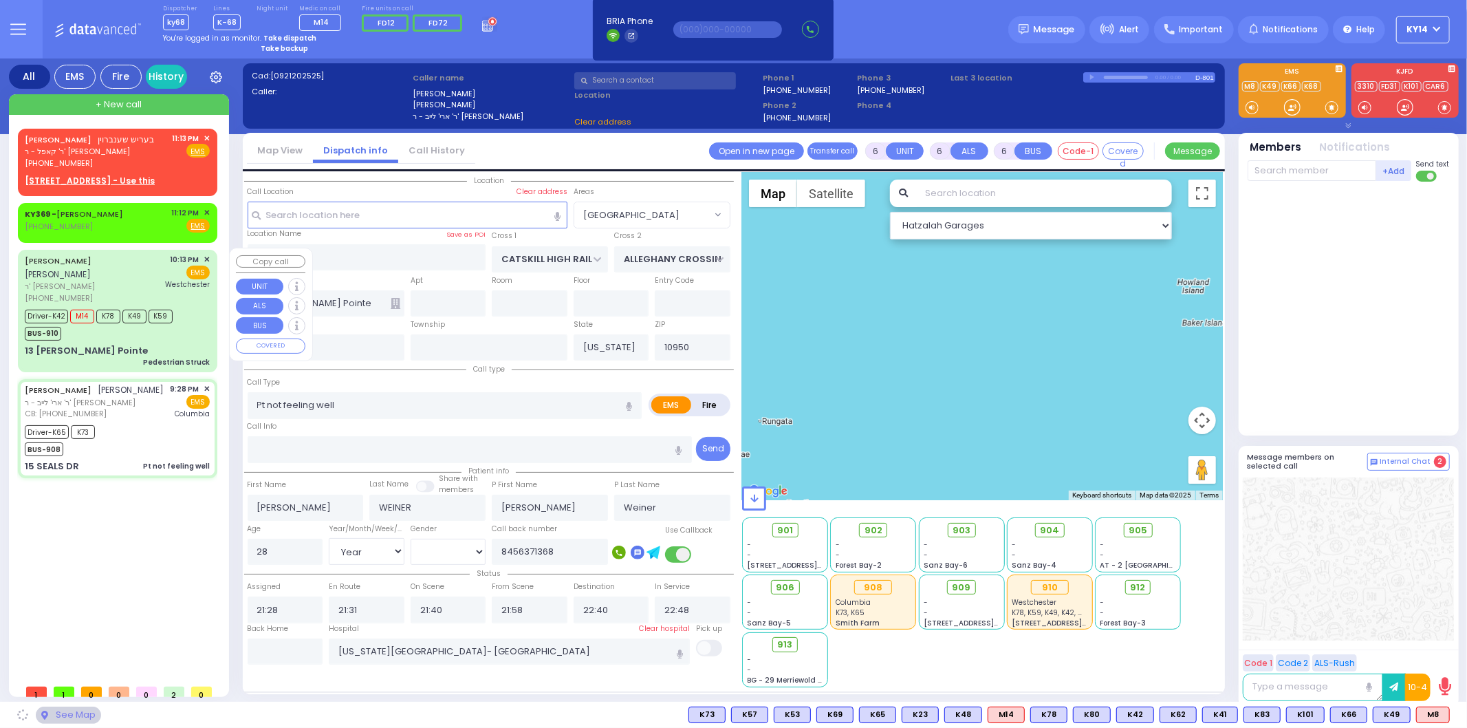
type input "[PERSON_NAME] DR"
type input "FORGE RD"
type input "15 SEALS DR"
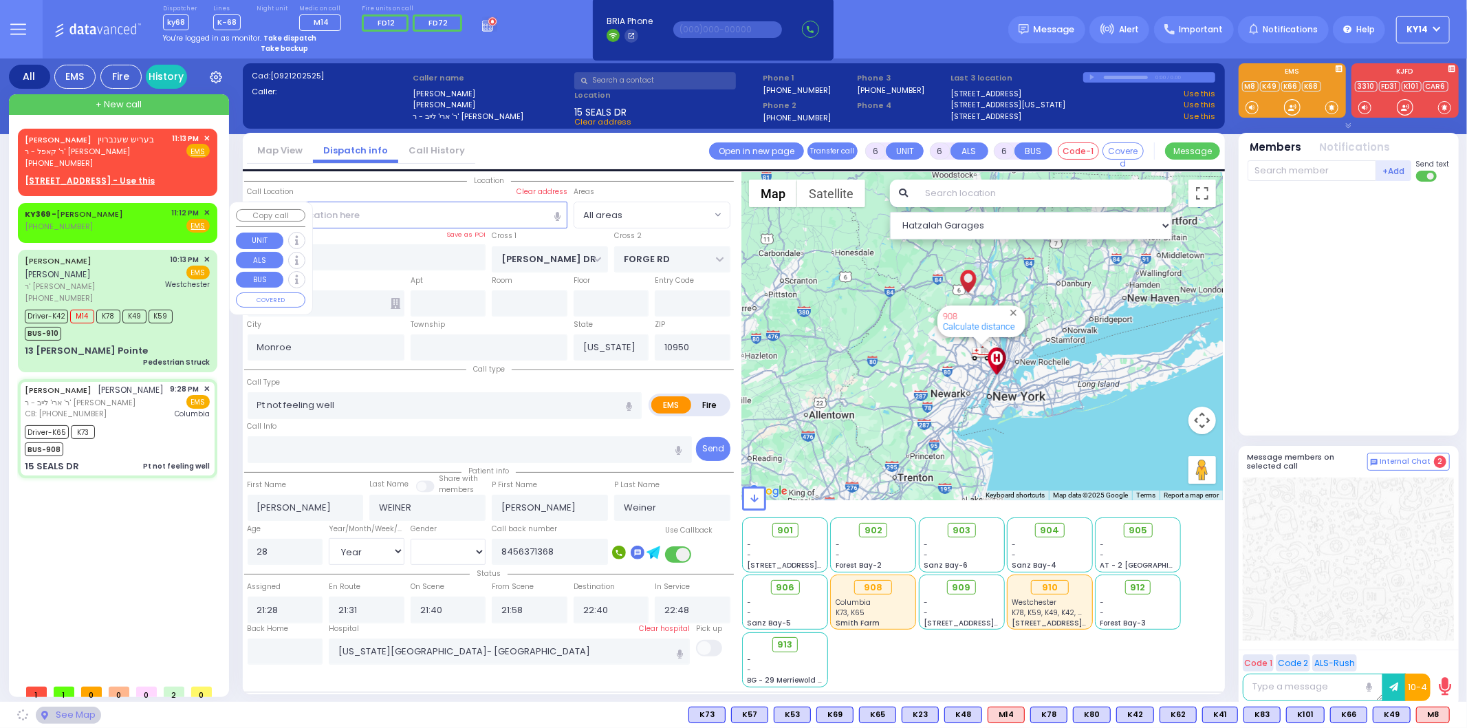
click at [140, 210] on div "KY369 - [PERSON_NAME] [PHONE_NUMBER] 11:12 PM ✕ Fire EMS" at bounding box center [117, 219] width 185 height 25
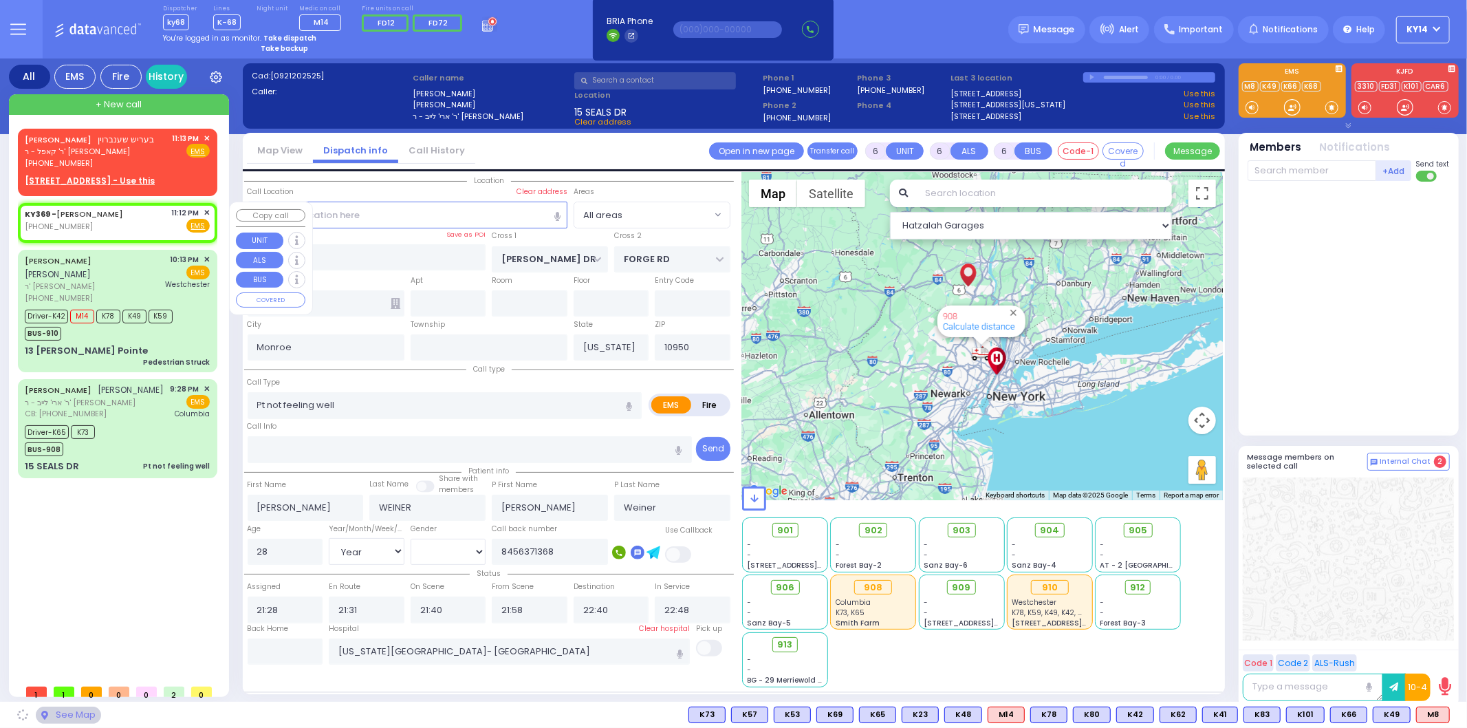
type input "2"
type input "1"
select select
radio input "true"
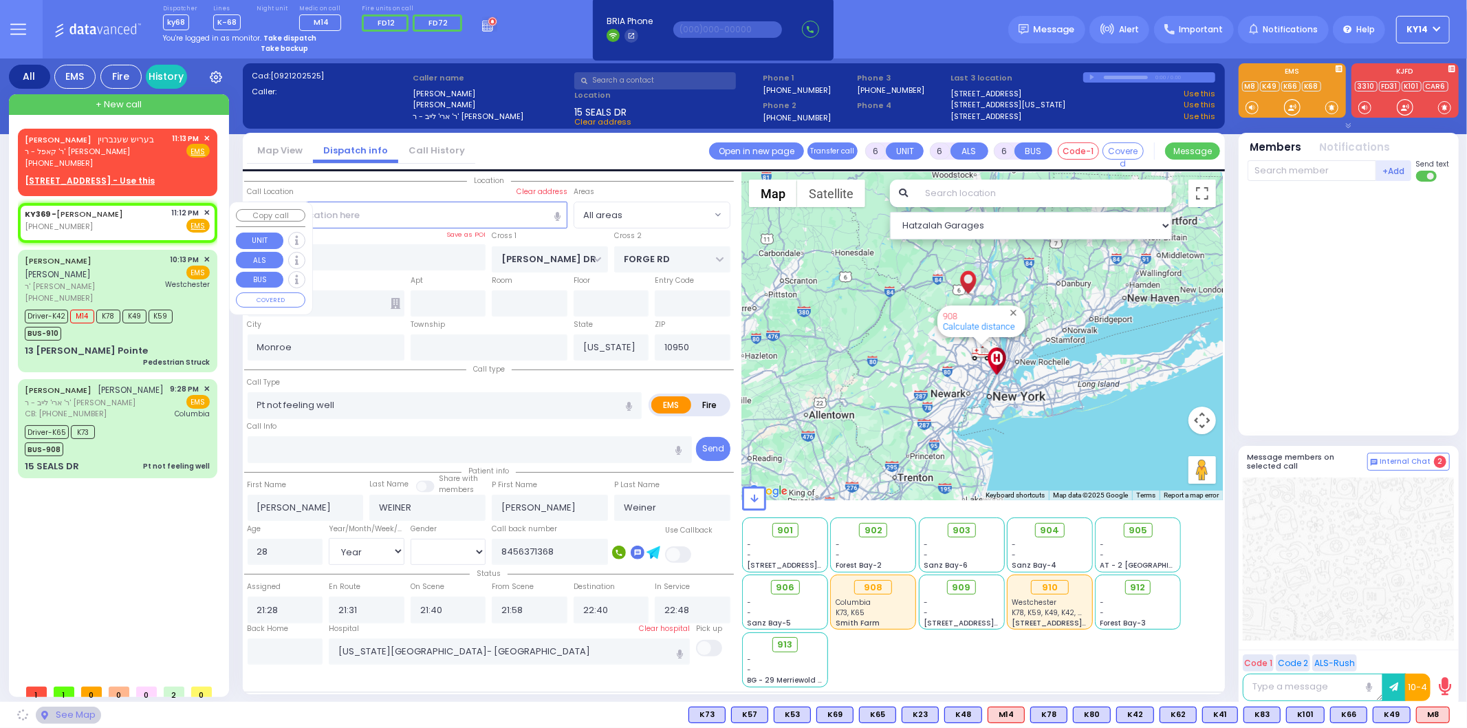
select select
type input "23:12"
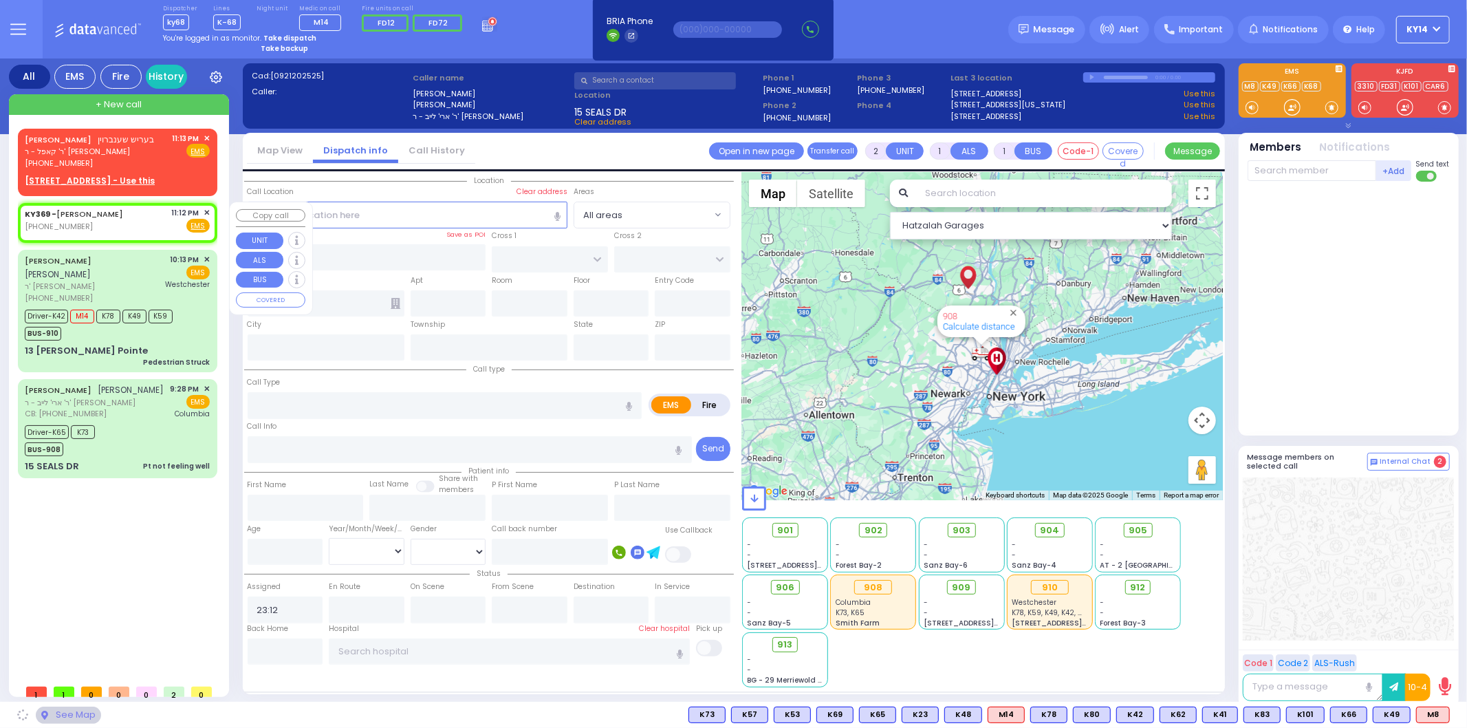
select select "Hatzalah Garages"
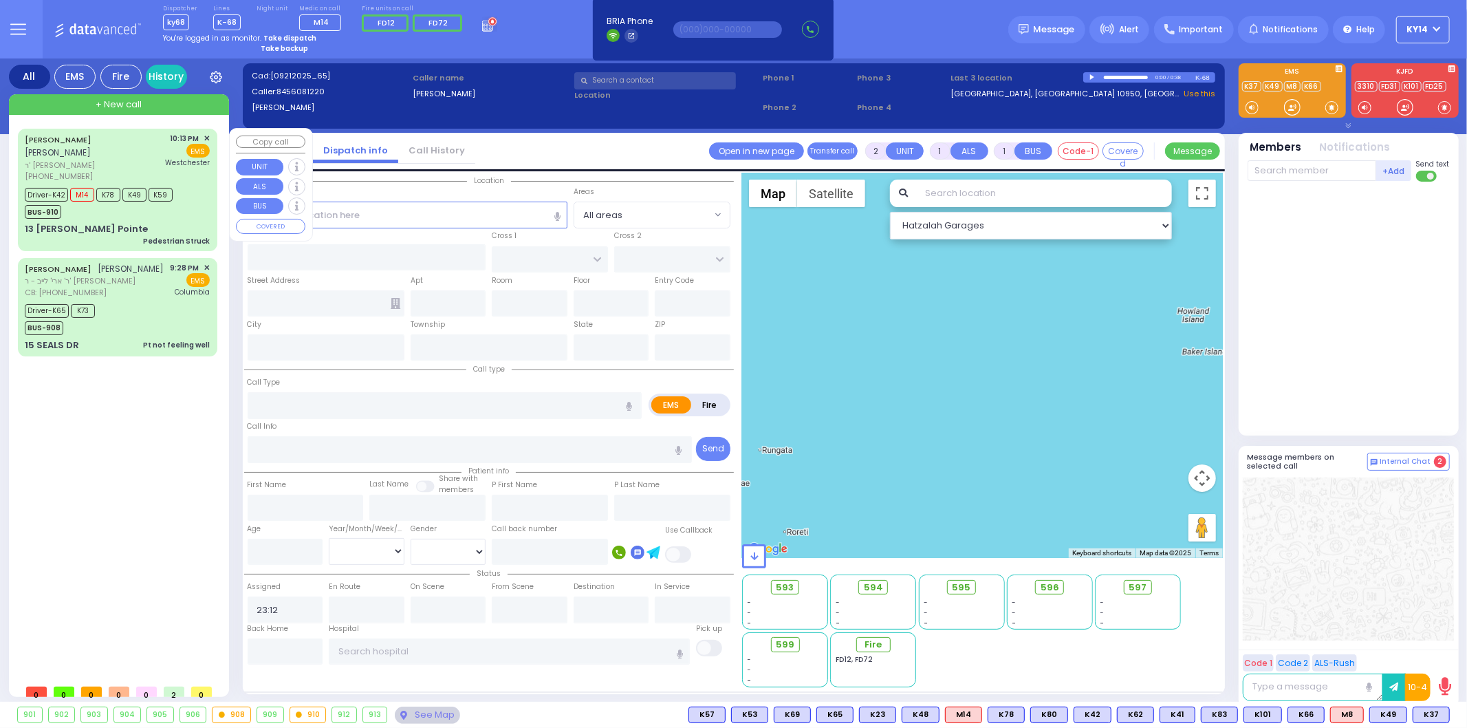
drag, startPoint x: 133, startPoint y: 177, endPoint x: 127, endPoint y: 164, distance: 14.8
click at [129, 184] on div "Driver-K42 M14 K78 K49 K59" at bounding box center [99, 192] width 148 height 17
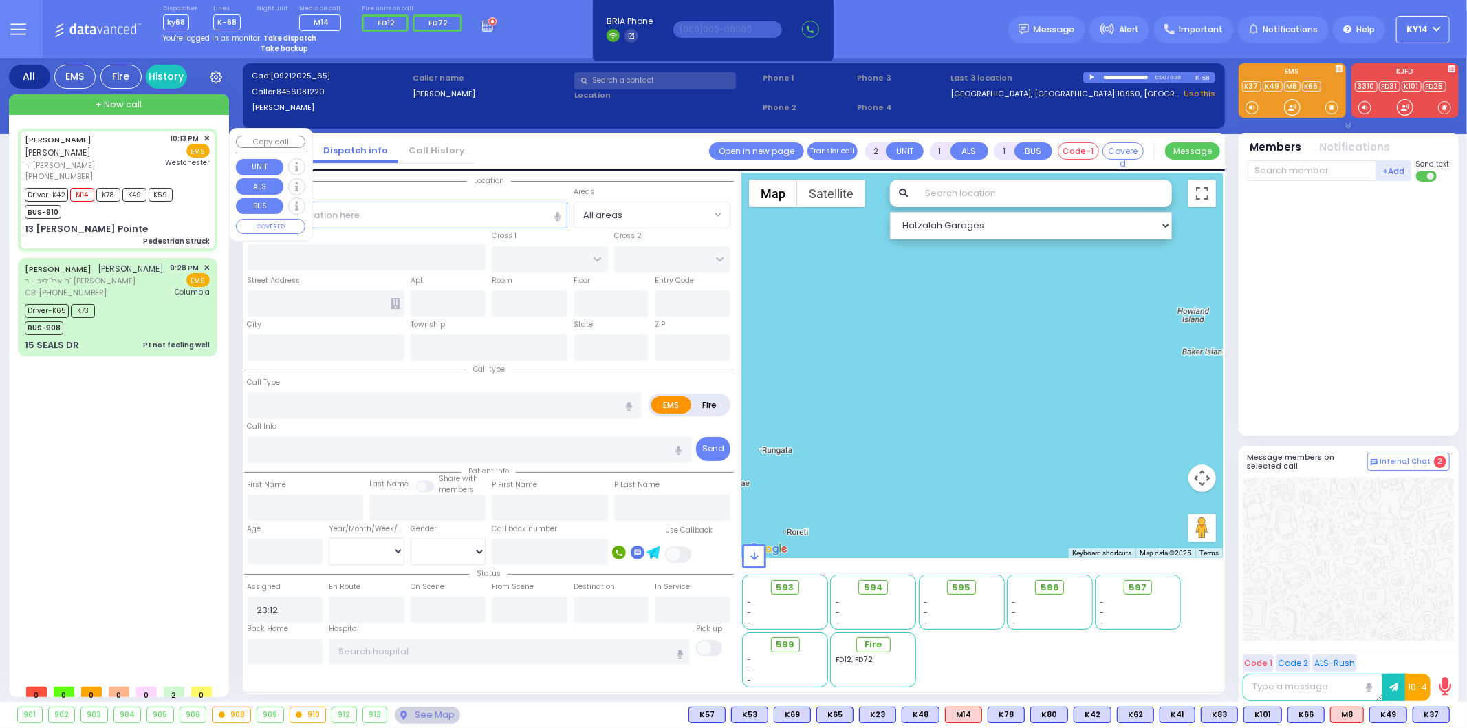
type input "6"
select select
type input "Pedestrian Struck"
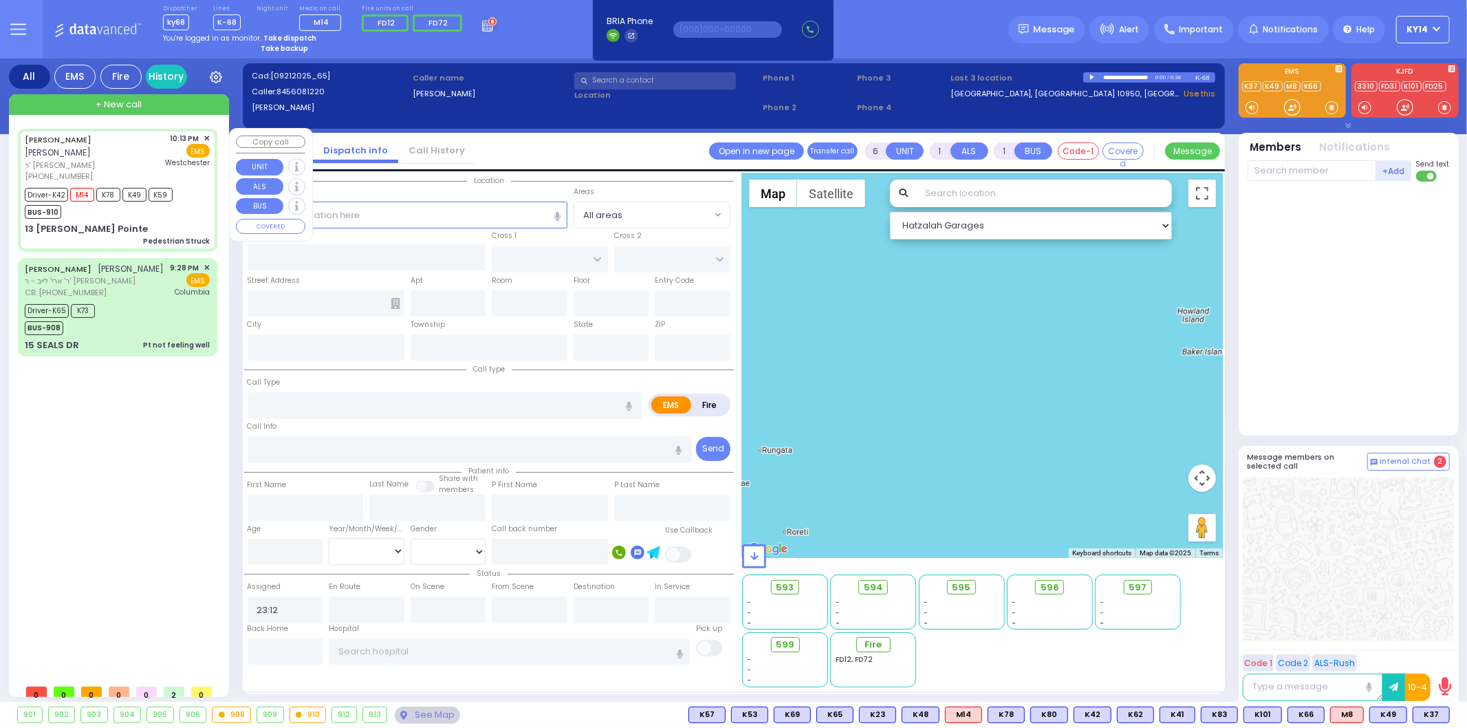
radio input "true"
type input "[PERSON_NAME]"
type input "JERMIASH"
type input "Yehuda"
type input "[DEMOGRAPHIC_DATA]"
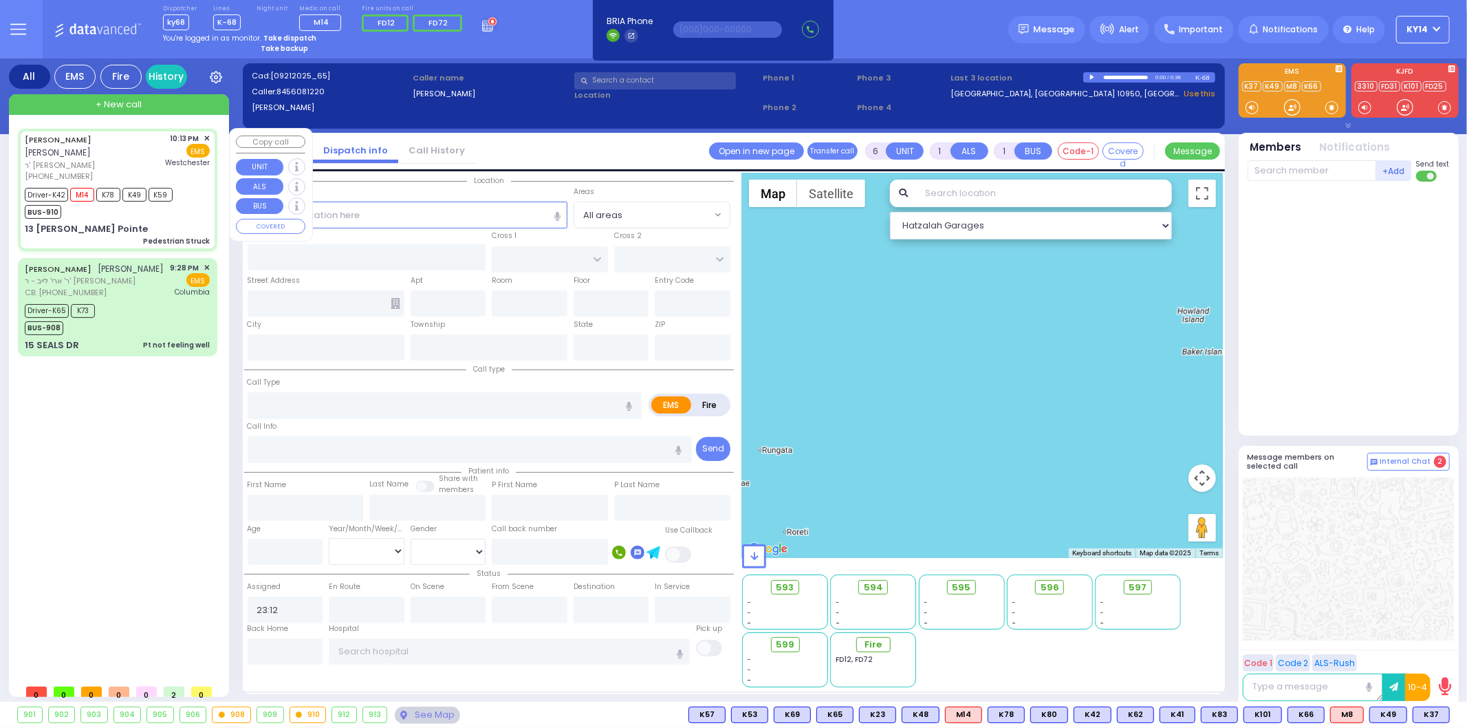
type input "16"
select select "Year"
select select "[DEMOGRAPHIC_DATA]"
type input "22:13"
type input "22:15"
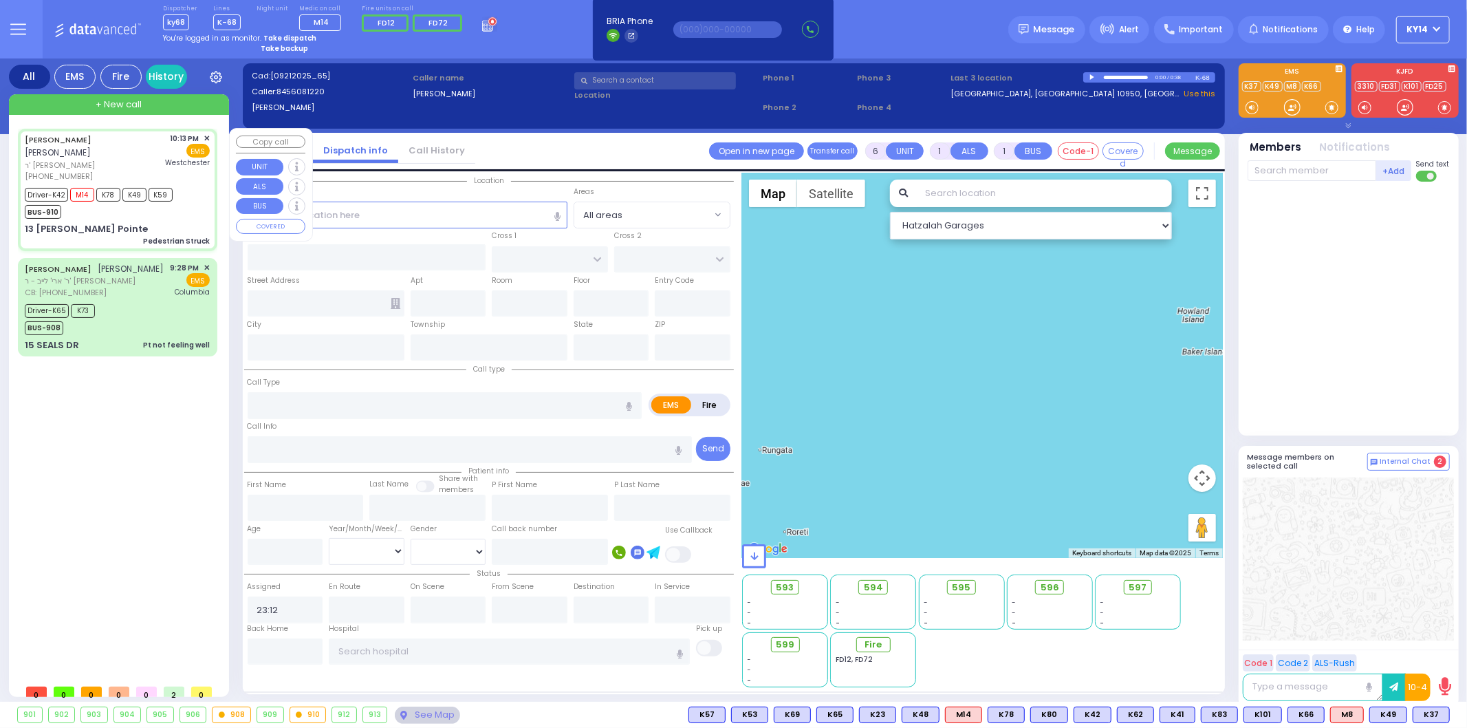
type input "22:16"
type input "22:36"
type input "[GEOGRAPHIC_DATA]-[PERSON_NAME][GEOGRAPHIC_DATA]"
click at [118, 160] on span "ר' [PERSON_NAME]" at bounding box center [93, 166] width 136 height 12
select select "Hatzalah Garages"
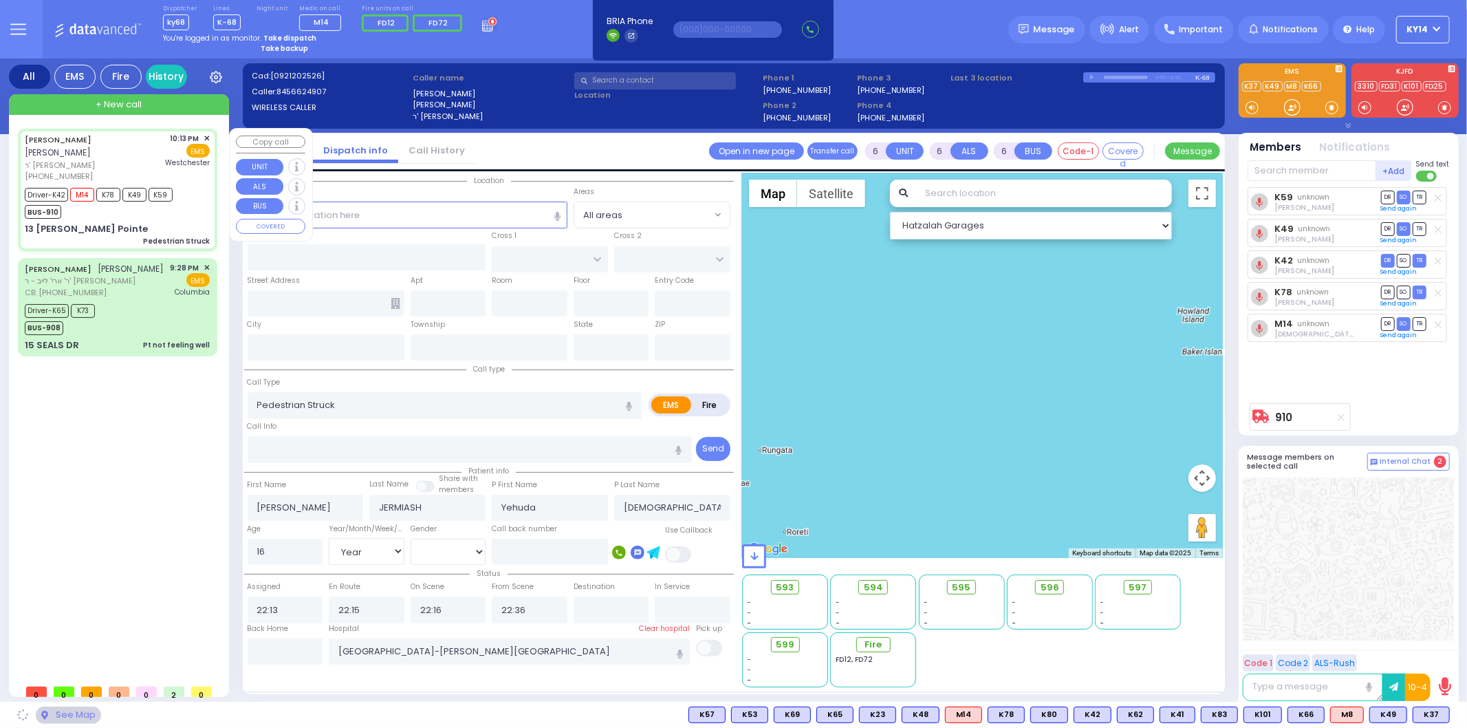
select select
radio input "true"
select select "Year"
select select "[DEMOGRAPHIC_DATA]"
select select "Hatzalah Garages"
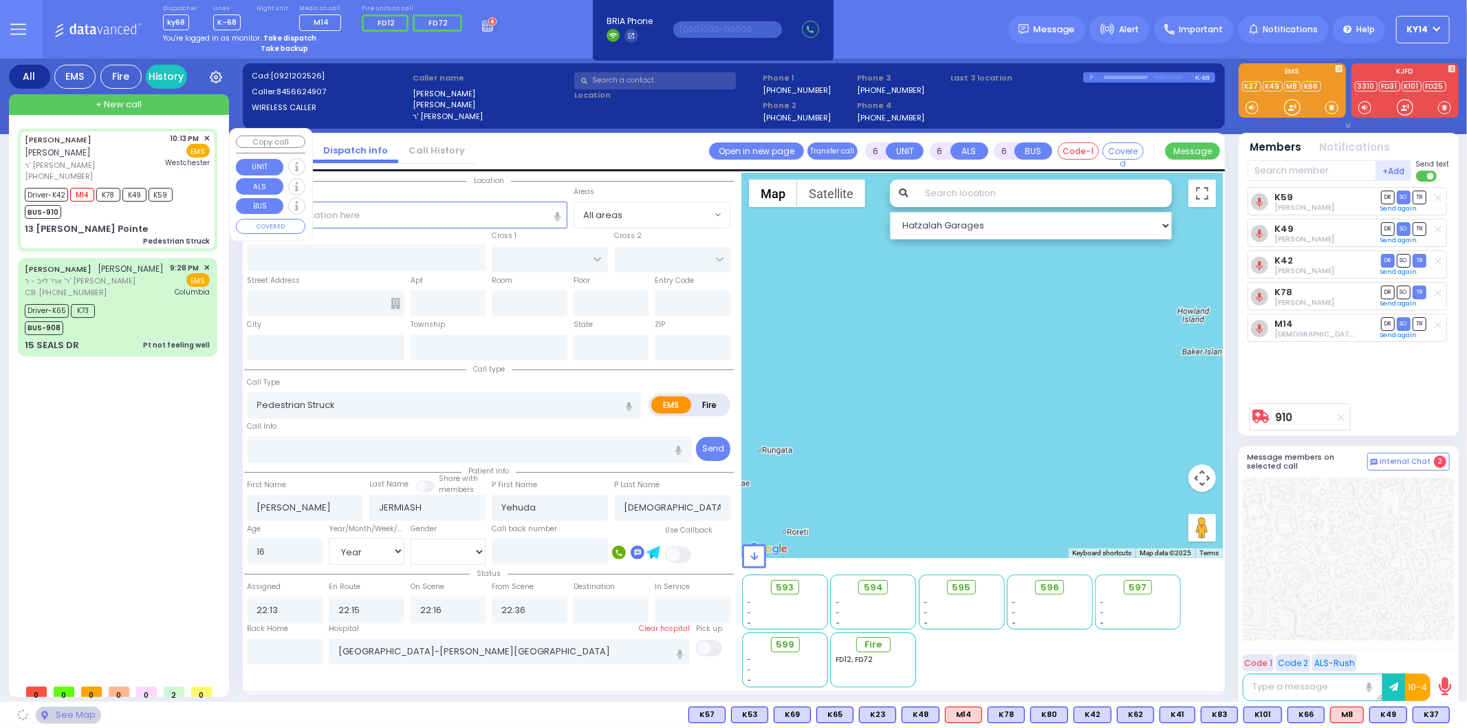
type input "CATSKILL HIGH RAIL"
type input "ALLEGHANY CROSSING"
type input "13 [PERSON_NAME] Pointe"
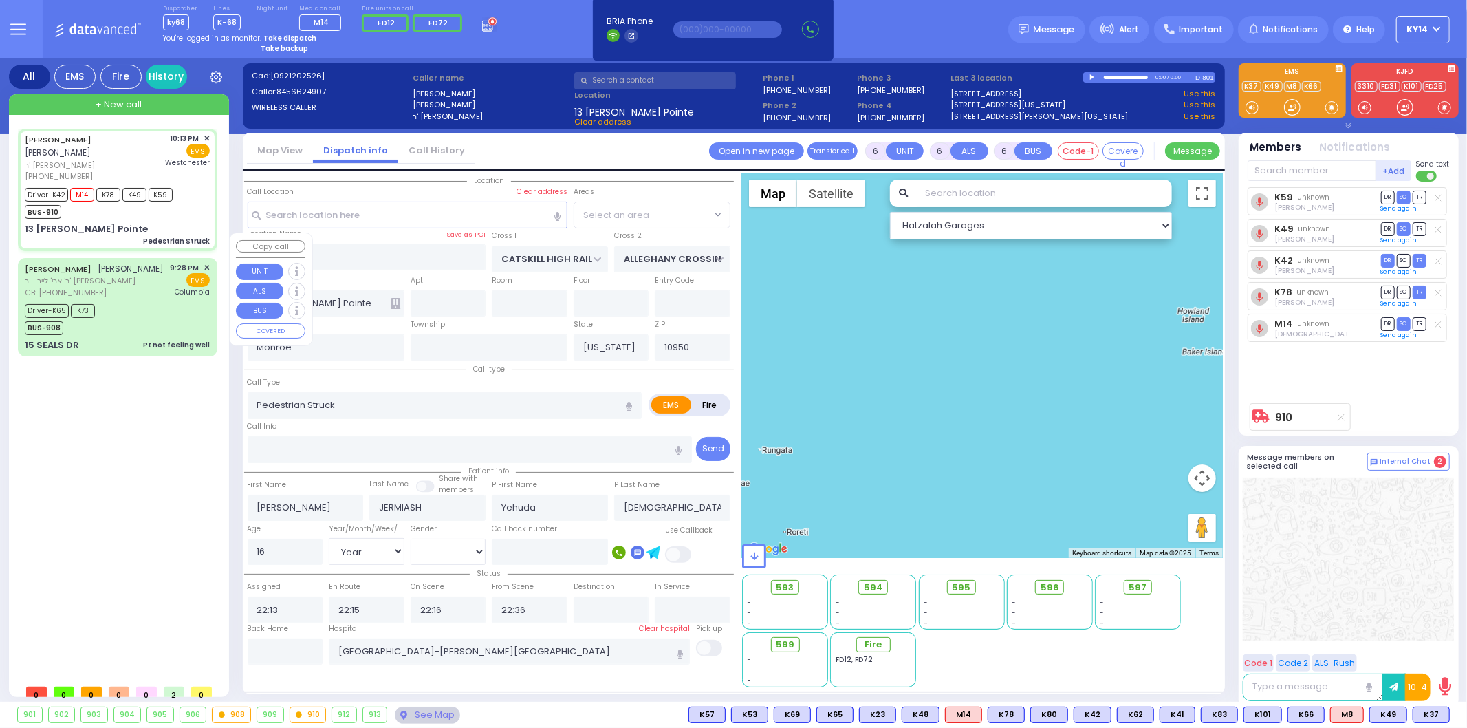
click at [133, 301] on div "Driver-K65 K73 BUS-908" at bounding box center [117, 318] width 185 height 34
click at [138, 301] on div "Driver-K65 K73 BUS-908" at bounding box center [117, 318] width 185 height 34
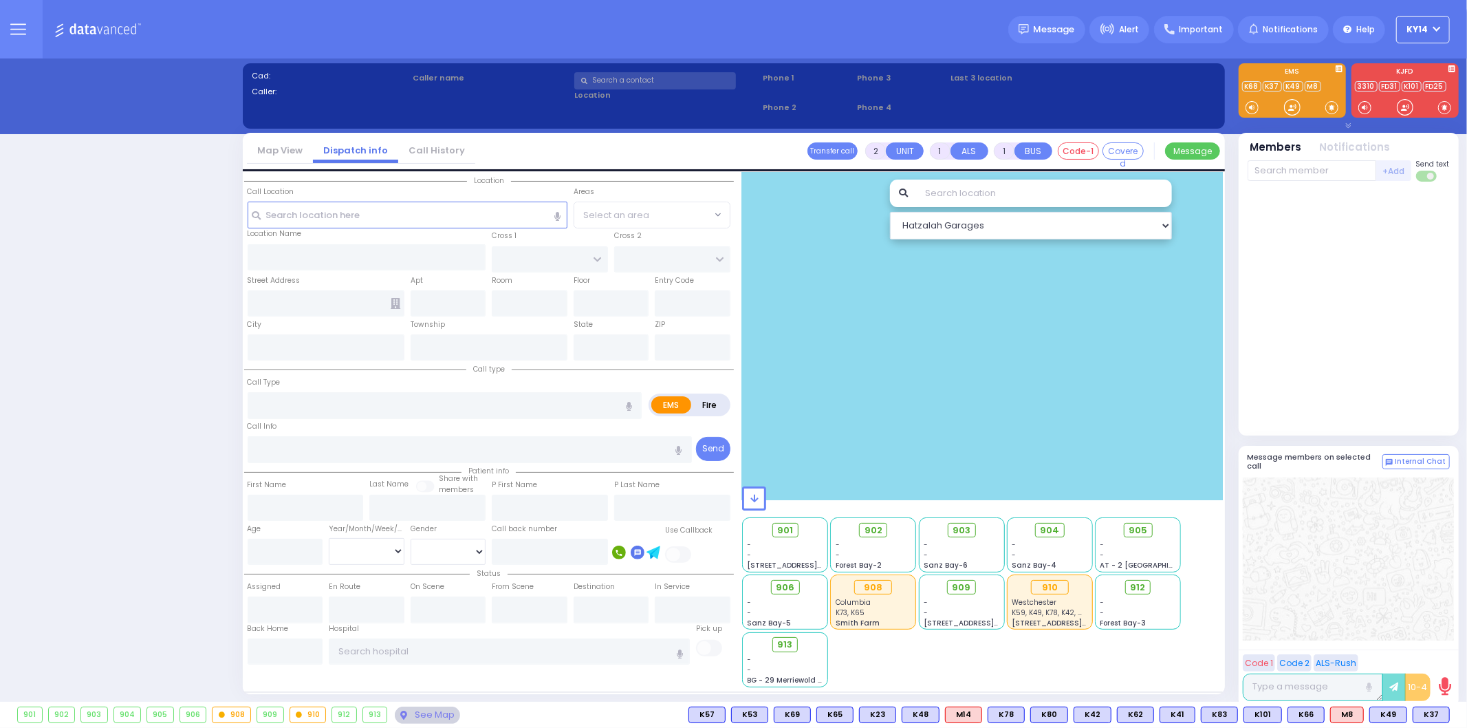
select select "2"
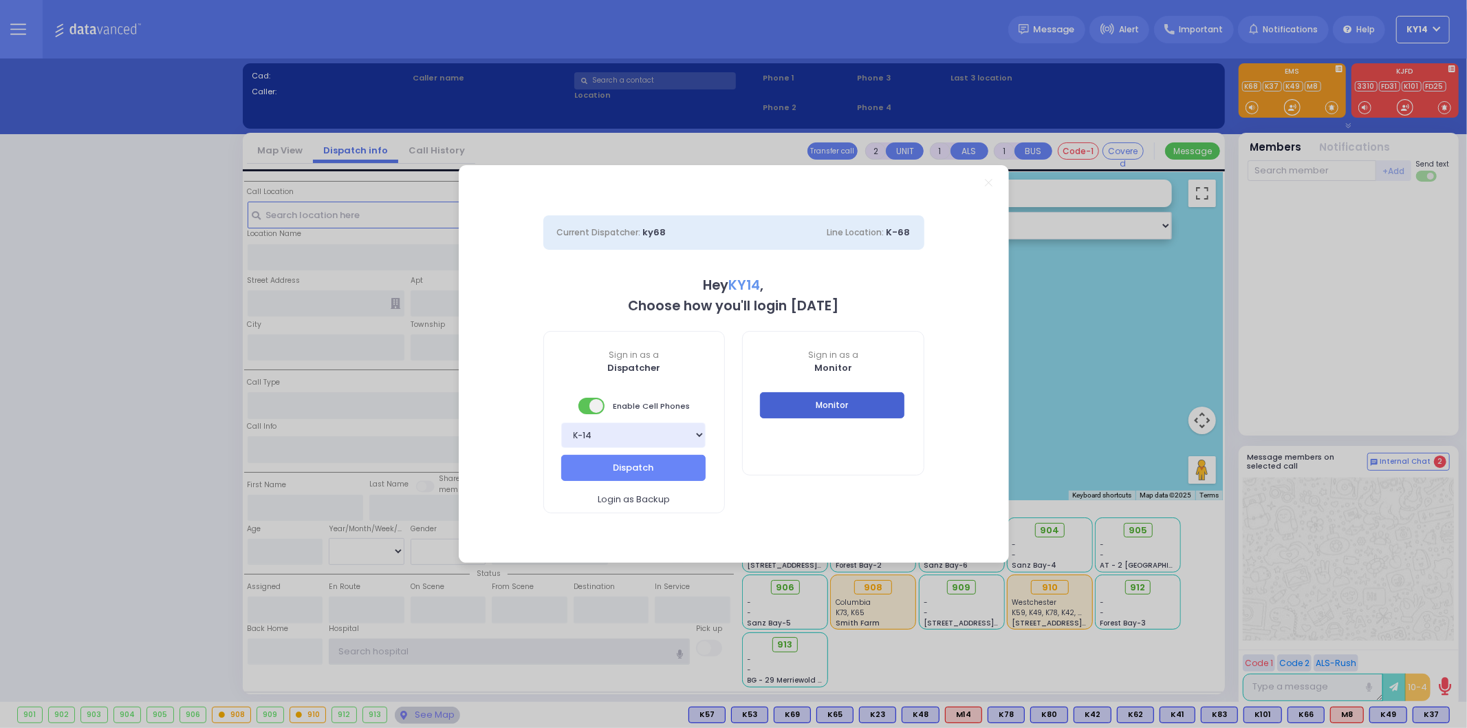
type input "ky14"
click at [810, 404] on button "Monitor" at bounding box center [832, 405] width 144 height 26
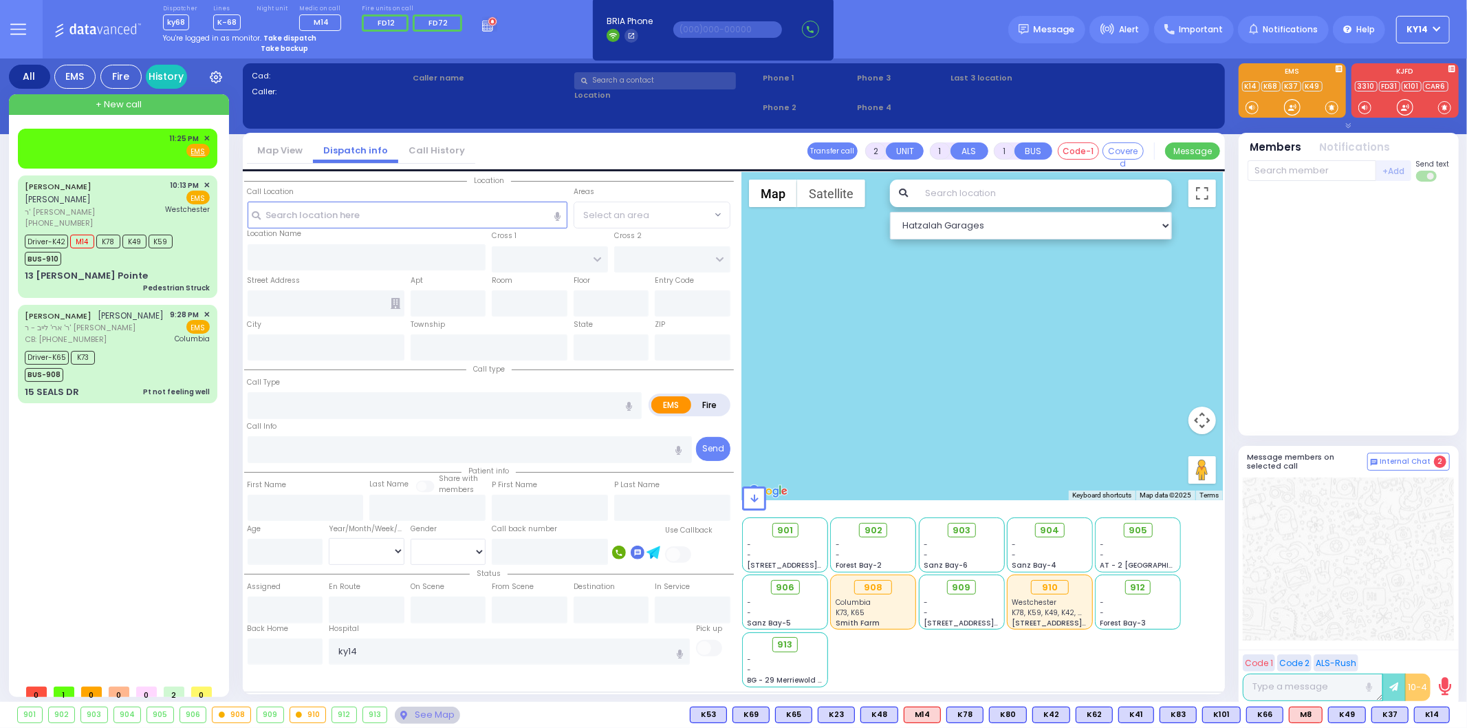
click at [855, 385] on div at bounding box center [982, 336] width 481 height 327
